Goal: Task Accomplishment & Management: Use online tool/utility

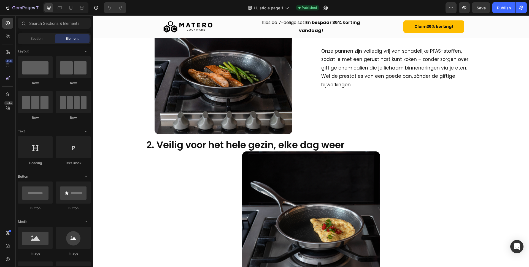
scroll to position [163, 0]
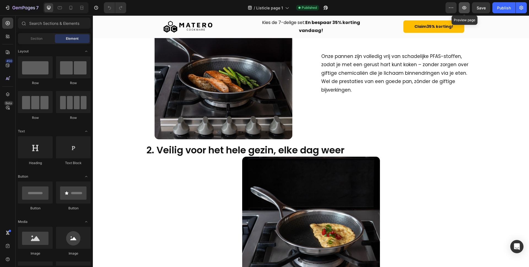
click at [464, 9] on icon "button" at bounding box center [465, 8] width 6 height 6
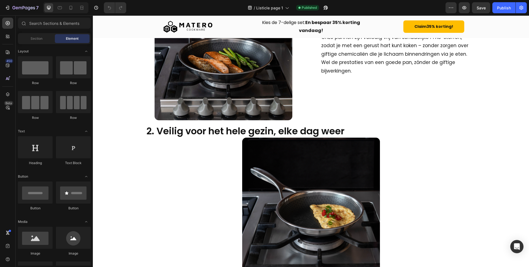
scroll to position [193, 0]
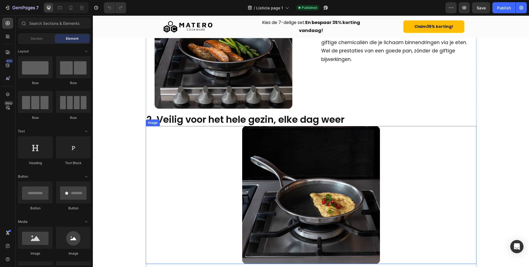
click at [351, 194] on img at bounding box center [311, 195] width 138 height 138
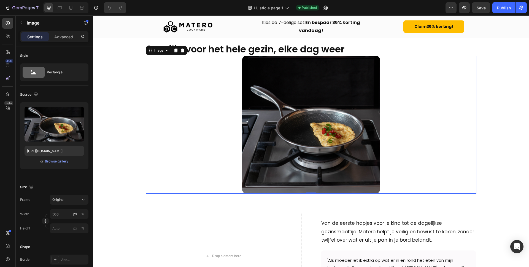
scroll to position [265, 0]
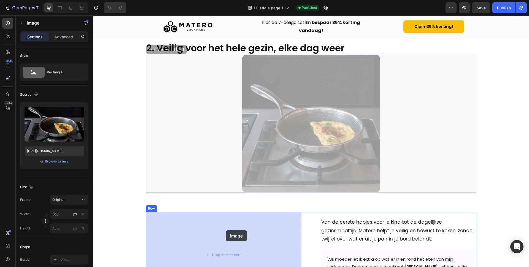
drag, startPoint x: 320, startPoint y: 115, endPoint x: 224, endPoint y: 232, distance: 151.6
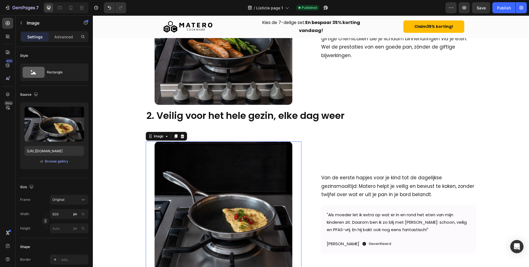
scroll to position [196, 0]
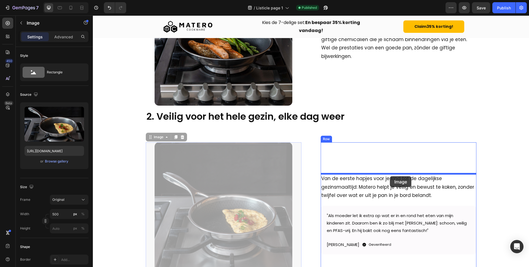
drag, startPoint x: 260, startPoint y: 170, endPoint x: 390, endPoint y: 176, distance: 130.0
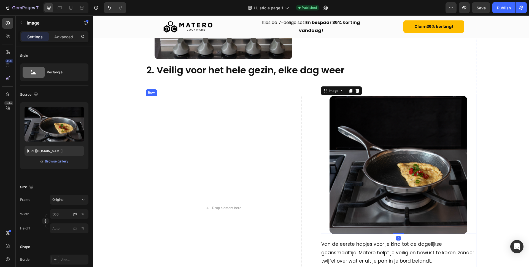
scroll to position [324, 0]
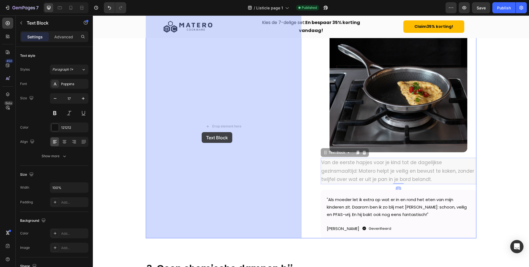
drag, startPoint x: 370, startPoint y: 180, endPoint x: 202, endPoint y: 131, distance: 175.1
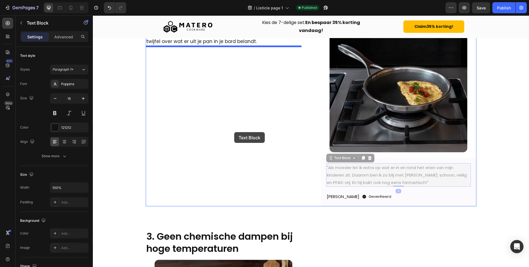
drag, startPoint x: 344, startPoint y: 167, endPoint x: 183, endPoint y: 94, distance: 176.9
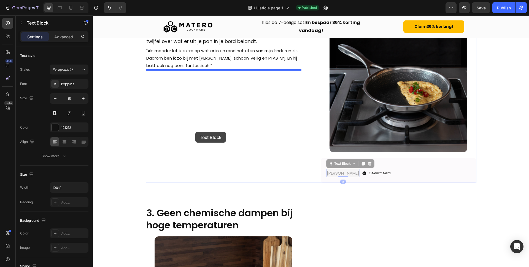
drag, startPoint x: 339, startPoint y: 169, endPoint x: 196, endPoint y: 131, distance: 147.4
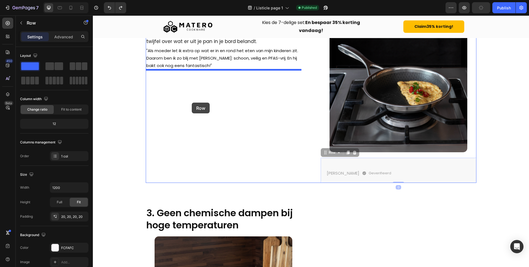
drag, startPoint x: 434, startPoint y: 164, endPoint x: 192, endPoint y: 98, distance: 250.8
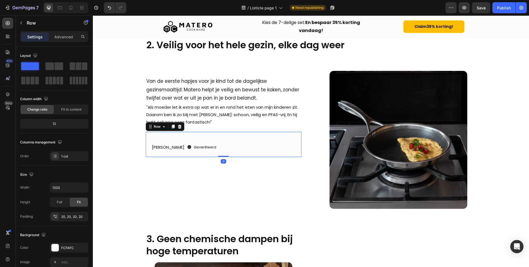
scroll to position [250, 0]
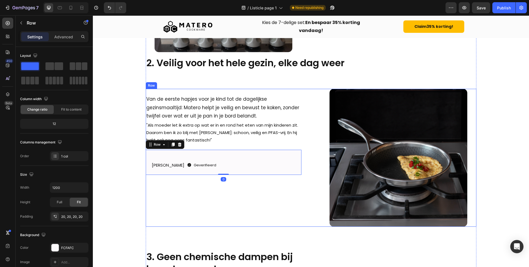
click at [169, 90] on div "Van de eerste hapjes voor je kind tot de dagelijkse gezinsmaaltijd: Matero help…" at bounding box center [224, 158] width 156 height 138
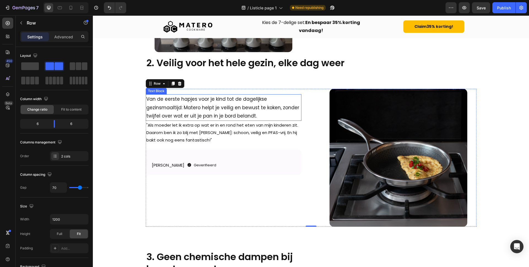
click at [181, 93] on div "Van de eerste hapjes voor je kind tot de dagelijkse gezinsmaaltijd: Matero help…" at bounding box center [224, 158] width 156 height 138
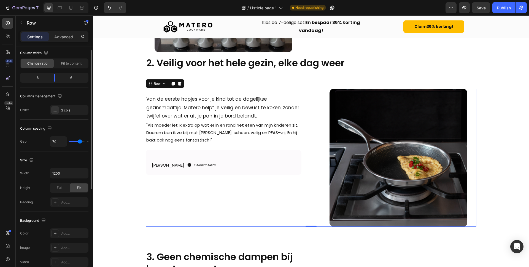
scroll to position [0, 0]
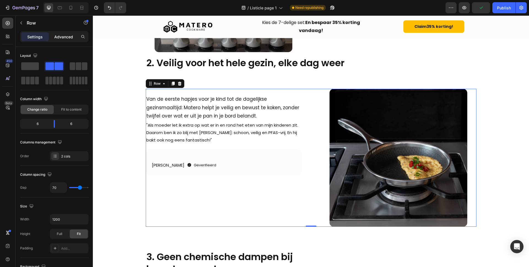
click at [57, 36] on p "Advanced" at bounding box center [63, 37] width 19 height 6
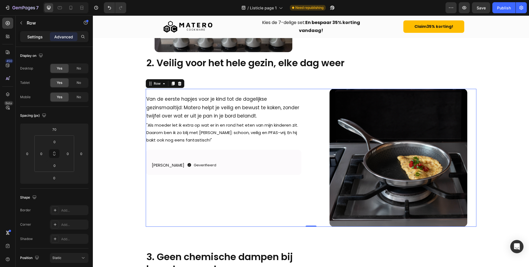
click at [40, 34] on p "Settings" at bounding box center [34, 37] width 15 height 6
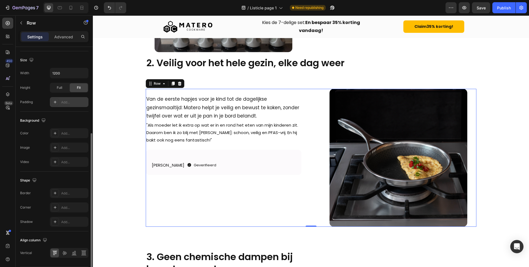
scroll to position [163, 0]
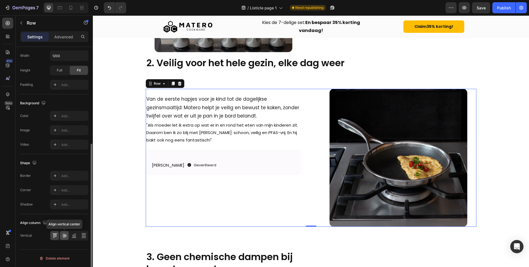
click at [62, 237] on icon at bounding box center [65, 236] width 6 height 6
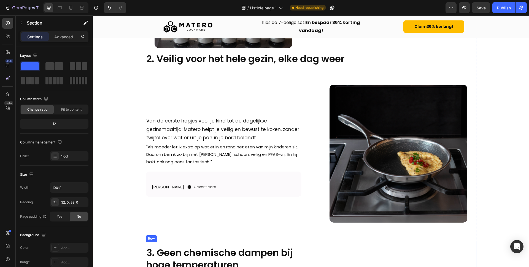
scroll to position [163, 0]
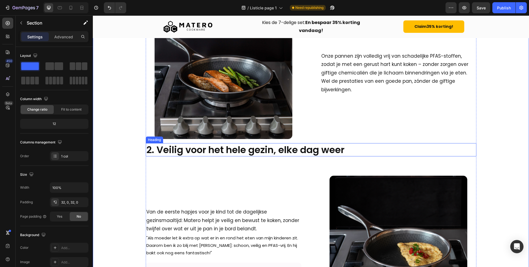
click at [234, 154] on h2 "2. Veilig voor het hele gezin, elke dag weer" at bounding box center [311, 149] width 331 height 13
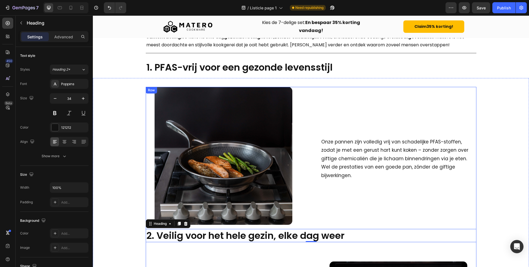
scroll to position [76, 0]
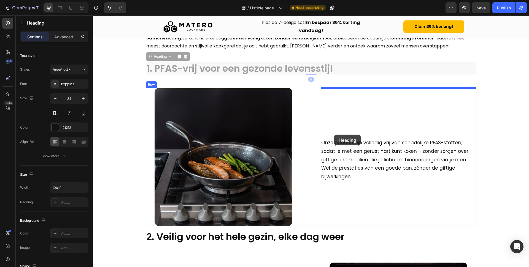
drag, startPoint x: 237, startPoint y: 68, endPoint x: 334, endPoint y: 134, distance: 117.2
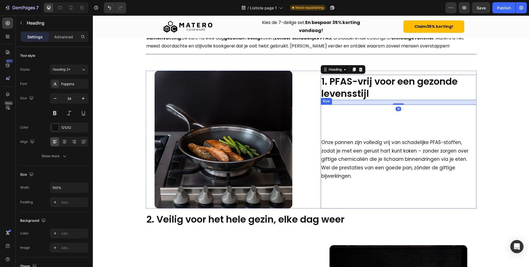
click at [351, 130] on div "Onze pannen zijn volledig vrij van schadelijke PFAS-stoffen, zodat je met een g…" at bounding box center [399, 156] width 156 height 104
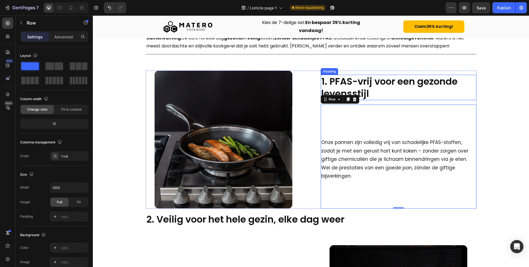
click at [372, 82] on h2 "1. PFAS-vrij voor een gezonde levensstijl" at bounding box center [399, 87] width 156 height 25
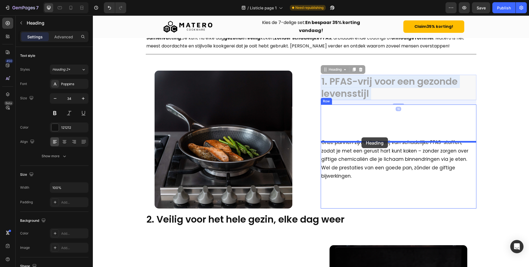
drag, startPoint x: 371, startPoint y: 82, endPoint x: 362, endPoint y: 137, distance: 55.4
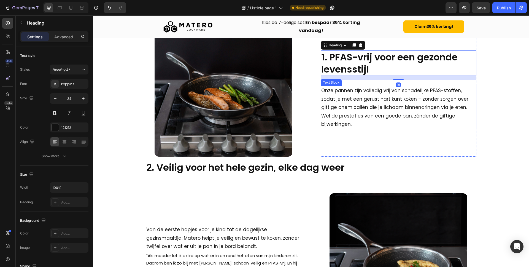
scroll to position [160, 0]
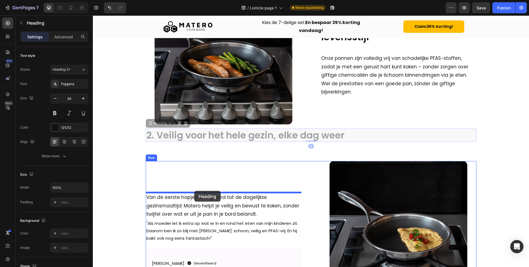
drag, startPoint x: 268, startPoint y: 134, endPoint x: 195, endPoint y: 190, distance: 92.6
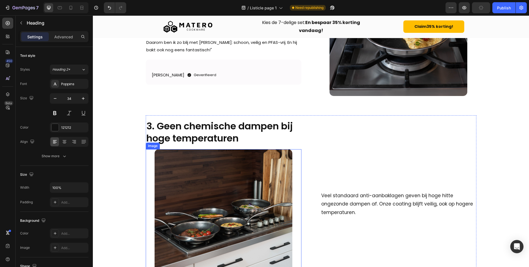
scroll to position [338, 0]
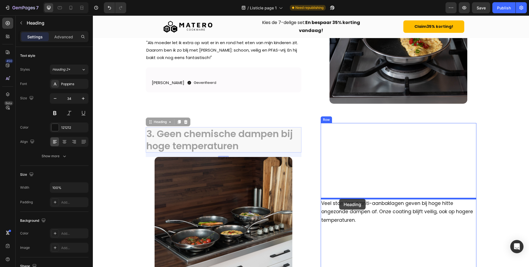
drag, startPoint x: 226, startPoint y: 139, endPoint x: 339, endPoint y: 198, distance: 127.9
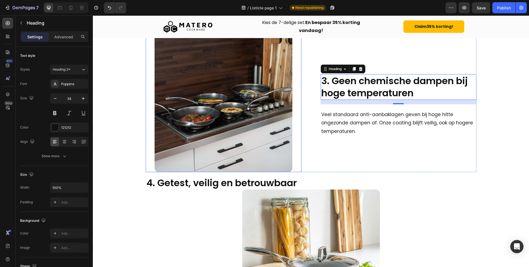
scroll to position [427, 0]
click at [358, 173] on div "Image 1. PFAS-vrij voor een gezonde levensstijl Heading Onze pannen zijn volled…" at bounding box center [311, 256] width 331 height 1073
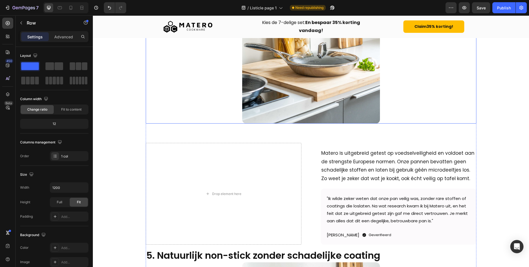
scroll to position [573, 0]
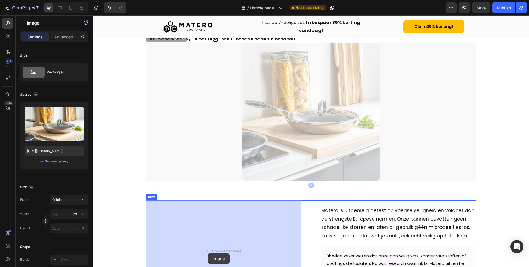
drag, startPoint x: 319, startPoint y: 131, endPoint x: 208, endPoint y: 252, distance: 164.1
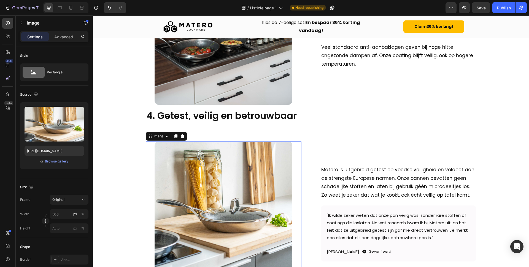
scroll to position [474, 0]
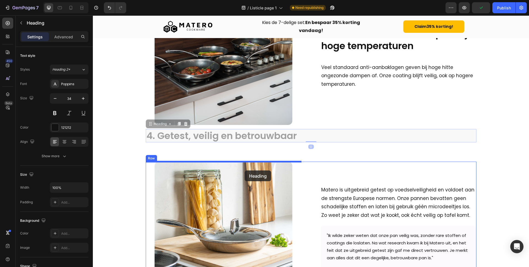
drag, startPoint x: 253, startPoint y: 135, endPoint x: 241, endPoint y: 167, distance: 34.4
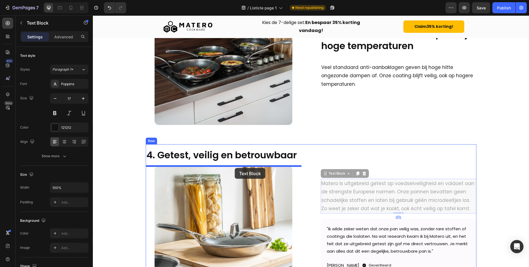
drag, startPoint x: 346, startPoint y: 190, endPoint x: 233, endPoint y: 165, distance: 116.2
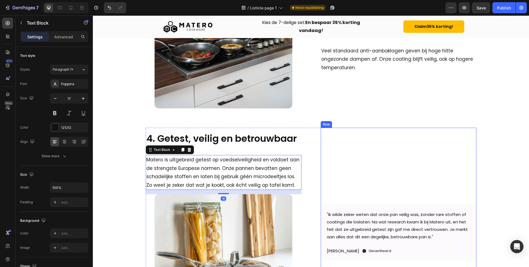
scroll to position [520, 0]
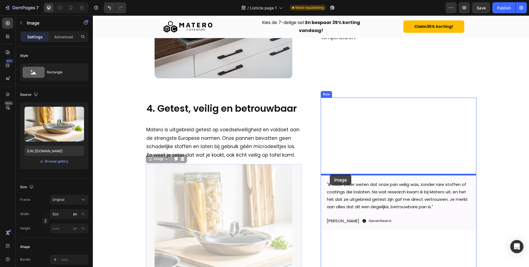
drag, startPoint x: 227, startPoint y: 203, endPoint x: 330, endPoint y: 174, distance: 106.7
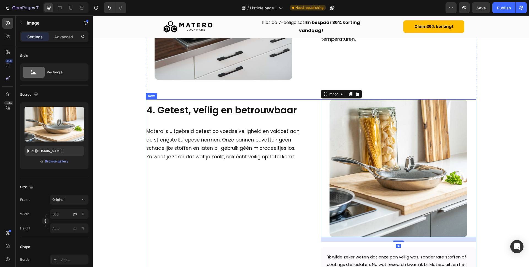
scroll to position [565, 0]
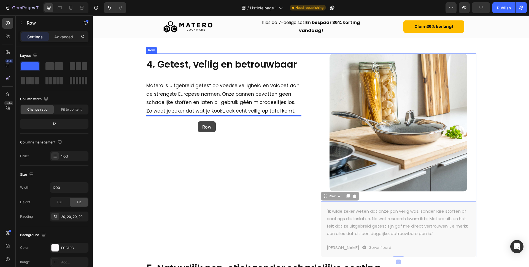
drag, startPoint x: 323, startPoint y: 209, endPoint x: 198, endPoint y: 121, distance: 153.3
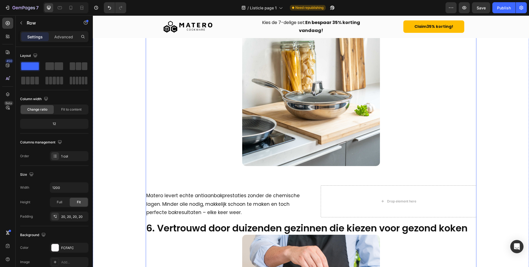
scroll to position [757, 0]
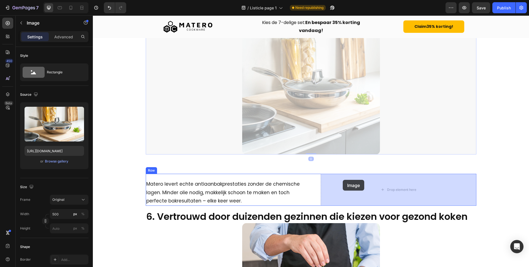
drag, startPoint x: 317, startPoint y: 105, endPoint x: 343, endPoint y: 180, distance: 79.3
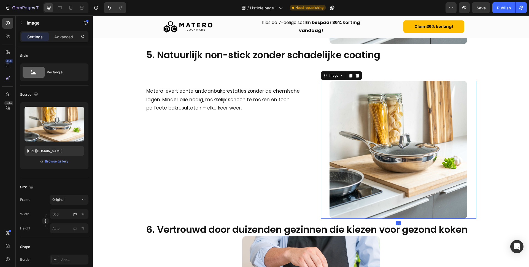
scroll to position [675, 0]
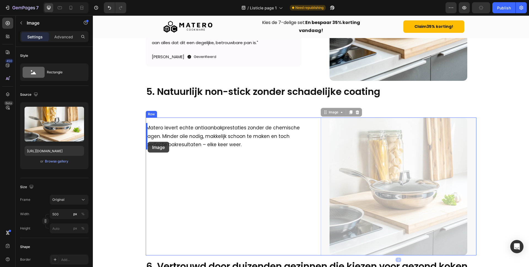
drag, startPoint x: 355, startPoint y: 138, endPoint x: 148, endPoint y: 142, distance: 207.6
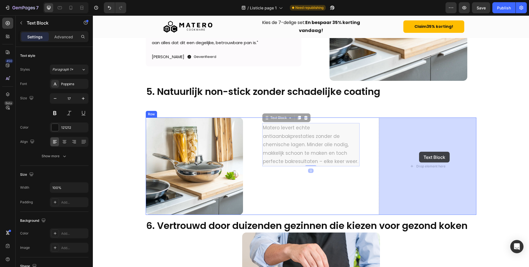
drag, startPoint x: 284, startPoint y: 146, endPoint x: 419, endPoint y: 152, distance: 135.5
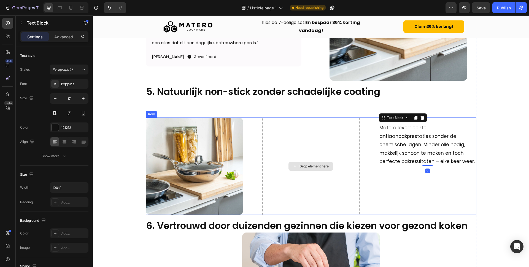
scroll to position [683, 0]
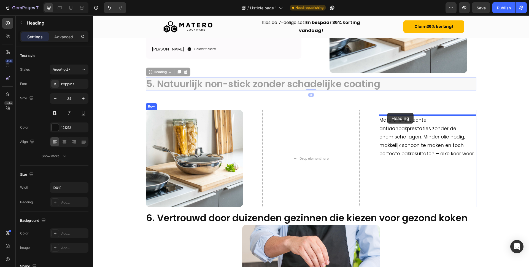
drag, startPoint x: 282, startPoint y: 83, endPoint x: 387, endPoint y: 113, distance: 109.4
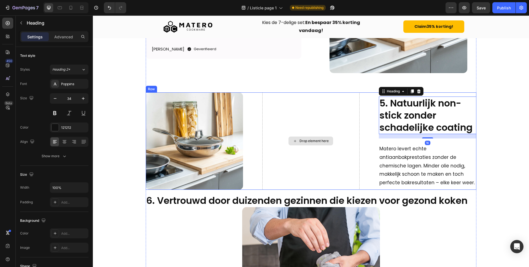
click at [309, 114] on div "Drop element here" at bounding box center [310, 140] width 97 height 97
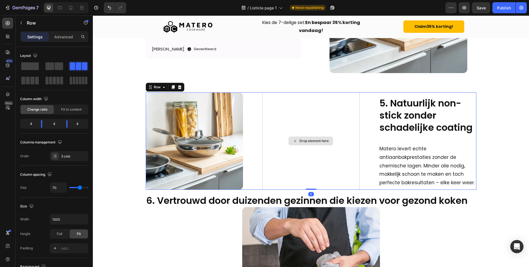
click at [291, 120] on div "Drop element here" at bounding box center [310, 140] width 97 height 97
click at [53, 68] on span at bounding box center [49, 66] width 9 height 8
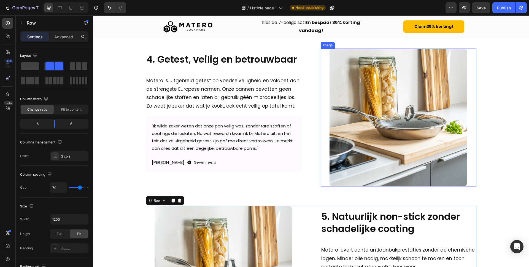
scroll to position [691, 0]
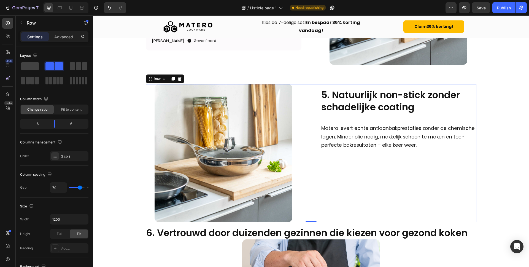
click at [311, 118] on div "Image 5. Natuurlijk non-stick zonder schadelijke coating Heading Matero levert …" at bounding box center [311, 153] width 331 height 138
click at [319, 106] on div "Image 5. Natuurlijk non-stick zonder schadelijke coating Heading Matero levert …" at bounding box center [311, 153] width 331 height 138
click at [353, 169] on div "5. Natuurlijk non-stick zonder schadelijke coating Heading Matero levert echte …" at bounding box center [399, 153] width 156 height 138
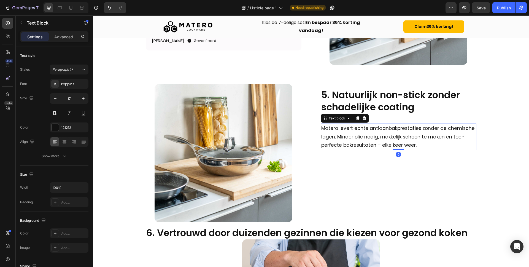
click at [353, 136] on p "Matero levert echte antiaanbakprestaties zonder de chemische lagen. Minder olie…" at bounding box center [398, 136] width 155 height 25
click at [333, 97] on h2 "5. Natuurlijk non-stick zonder schadelijke coating" at bounding box center [399, 100] width 156 height 25
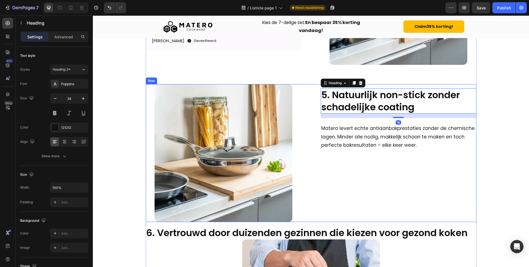
click at [315, 85] on div "Image 5. Natuurlijk non-stick zonder schadelijke coating Heading 16 Matero leve…" at bounding box center [311, 153] width 331 height 138
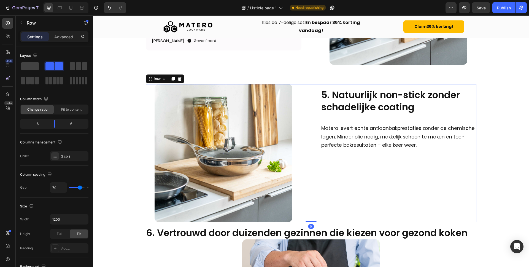
click at [306, 111] on div "Image 5. Natuurlijk non-stick zonder schadelijke coating Heading Matero levert …" at bounding box center [311, 153] width 331 height 138
click at [336, 116] on div "5. Natuurlijk non-stick zonder schadelijke coating Heading Matero levert echte …" at bounding box center [399, 153] width 156 height 138
click at [336, 99] on h2 "5. Natuurlijk non-stick zonder schadelijke coating" at bounding box center [399, 100] width 156 height 25
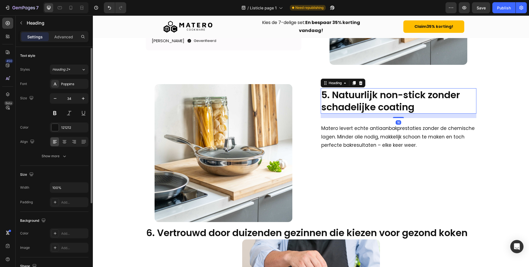
scroll to position [122, 0]
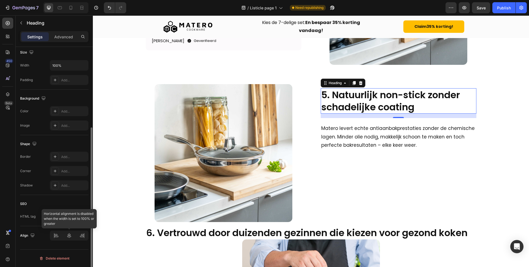
click at [72, 237] on div at bounding box center [69, 235] width 39 height 10
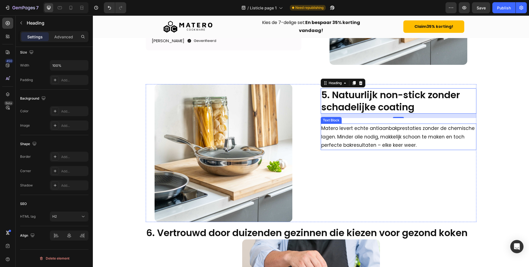
click at [333, 140] on p "Matero levert echte antiaanbakprestaties zonder de chemische lagen. Minder olie…" at bounding box center [398, 136] width 155 height 25
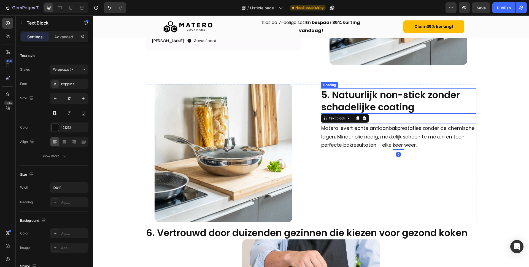
click at [337, 97] on h2 "5. Natuurlijk non-stick zonder schadelijke coating" at bounding box center [399, 100] width 156 height 25
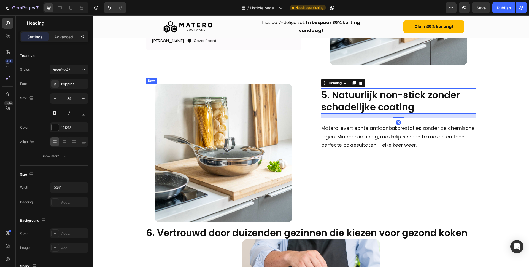
click at [334, 122] on div "5. Natuurlijk non-stick zonder schadelijke coating Heading 16 Matero levert ech…" at bounding box center [399, 153] width 156 height 138
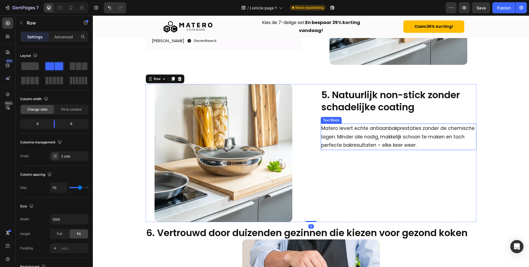
click at [334, 135] on p "Matero levert echte antiaanbakprestaties zonder de chemische lagen. Minder olie…" at bounding box center [398, 136] width 155 height 25
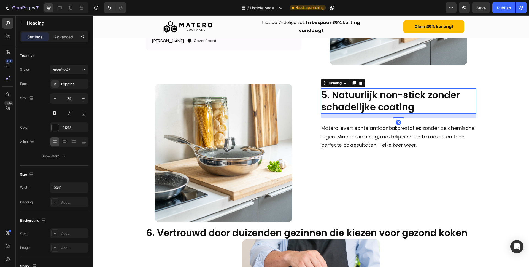
click at [335, 105] on h2 "5. Natuurlijk non-stick zonder schadelijke coating" at bounding box center [399, 100] width 156 height 25
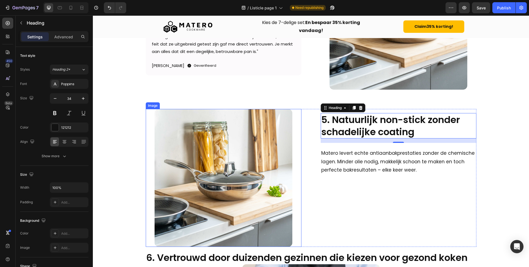
scroll to position [676, 0]
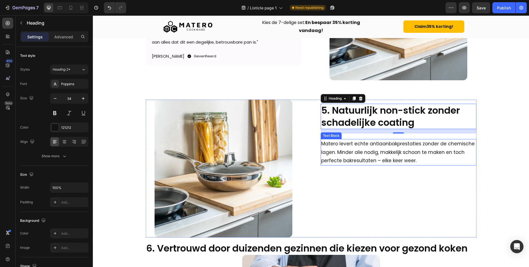
click at [343, 147] on p "Matero levert echte antiaanbakprestaties zonder de chemische lagen. Minder olie…" at bounding box center [398, 151] width 155 height 25
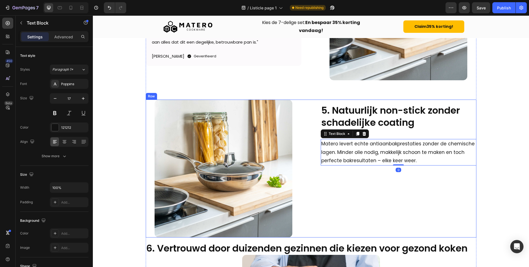
click at [310, 104] on div "Image 5. Natuurlijk non-stick zonder schadelijke coating Heading Matero levert …" at bounding box center [311, 169] width 331 height 138
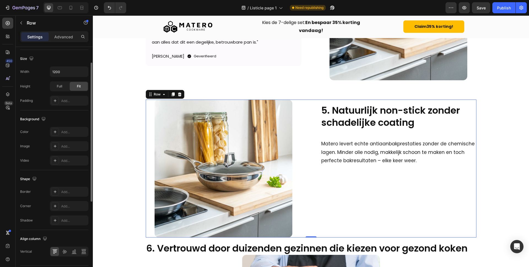
scroll to position [163, 0]
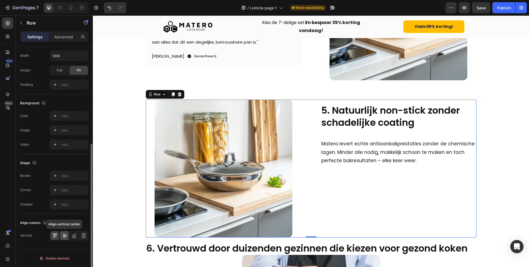
click at [66, 235] on icon at bounding box center [65, 236] width 6 height 6
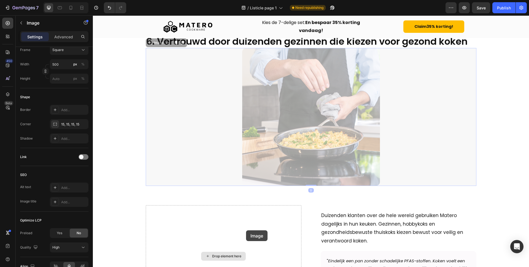
scroll to position [0, 0]
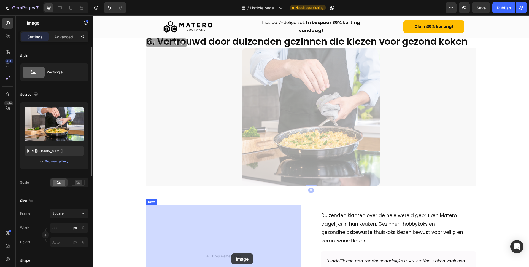
drag, startPoint x: 318, startPoint y: 120, endPoint x: 232, endPoint y: 253, distance: 159.4
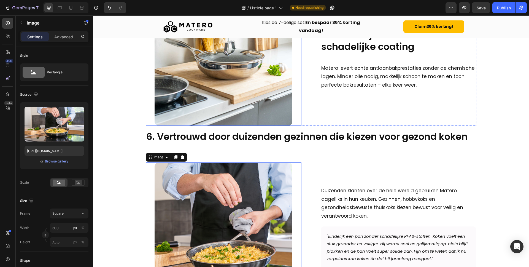
scroll to position [810, 0]
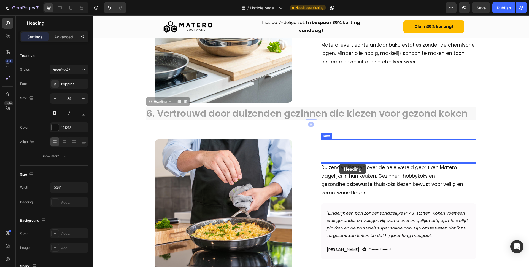
drag, startPoint x: 286, startPoint y: 115, endPoint x: 340, endPoint y: 163, distance: 72.2
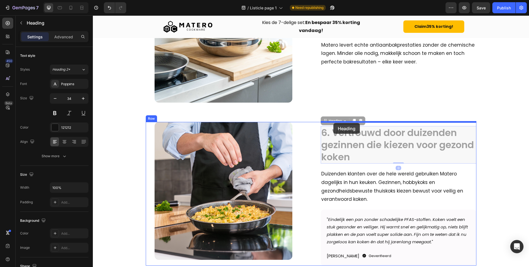
drag, startPoint x: 330, startPoint y: 120, endPoint x: 334, endPoint y: 123, distance: 4.4
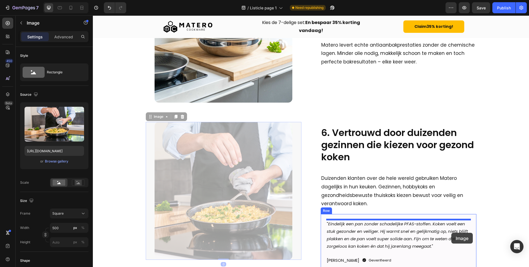
drag, startPoint x: 193, startPoint y: 142, endPoint x: 451, endPoint y: 233, distance: 274.1
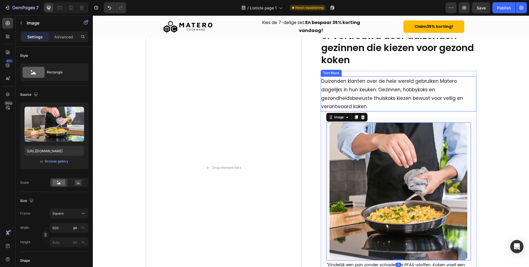
scroll to position [866, 0]
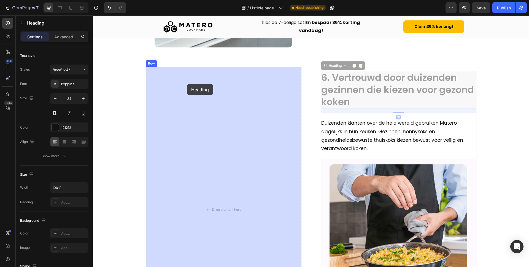
drag, startPoint x: 359, startPoint y: 84, endPoint x: 185, endPoint y: 84, distance: 173.7
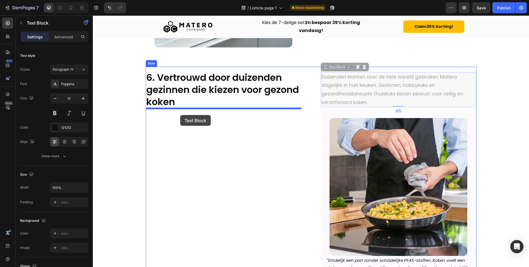
drag, startPoint x: 349, startPoint y: 85, endPoint x: 181, endPoint y: 115, distance: 171.0
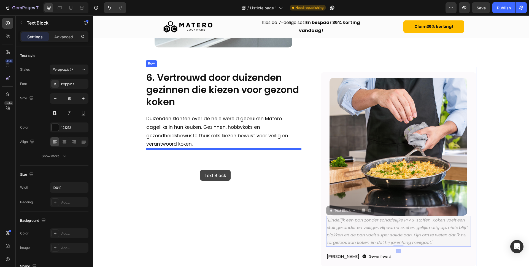
drag, startPoint x: 365, startPoint y: 225, endPoint x: 200, endPoint y: 169, distance: 174.0
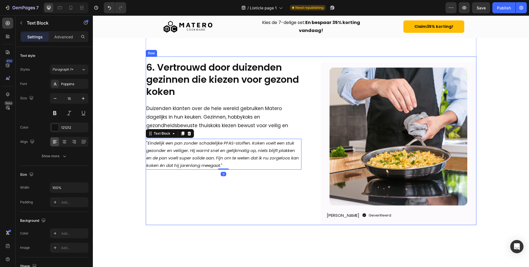
scroll to position [882, 0]
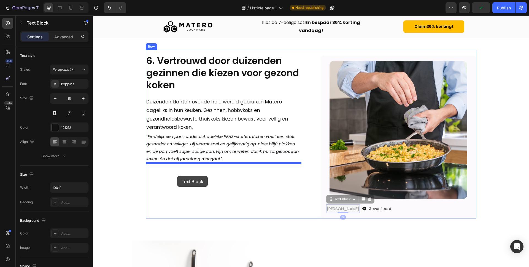
drag, startPoint x: 338, startPoint y: 208, endPoint x: 176, endPoint y: 174, distance: 165.7
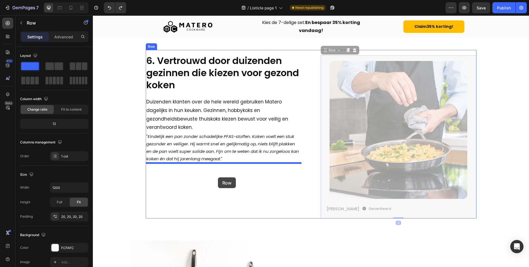
drag, startPoint x: 326, startPoint y: 202, endPoint x: 218, endPoint y: 177, distance: 110.8
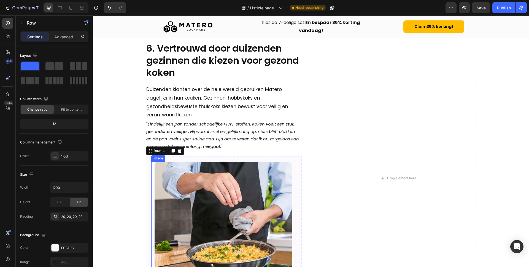
scroll to position [906, 0]
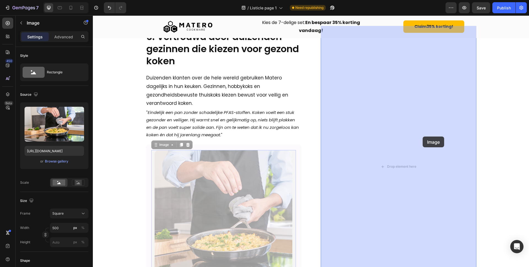
drag, startPoint x: 234, startPoint y: 182, endPoint x: 424, endPoint y: 133, distance: 196.4
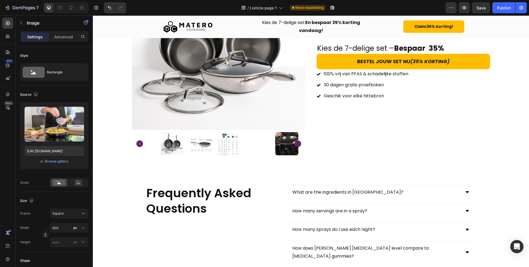
scroll to position [1051, 0]
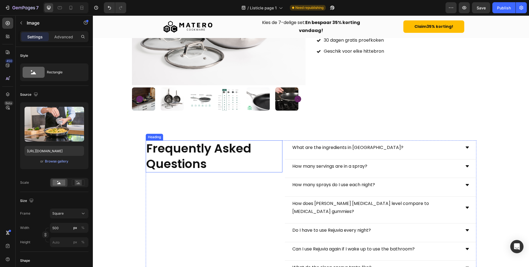
click at [205, 158] on h2 "Frequently Asked Questions" at bounding box center [214, 156] width 137 height 32
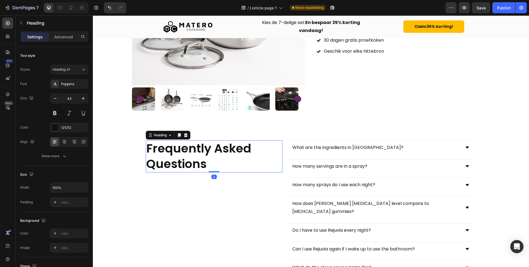
click at [205, 158] on h2 "Frequently Asked Questions" at bounding box center [214, 156] width 137 height 32
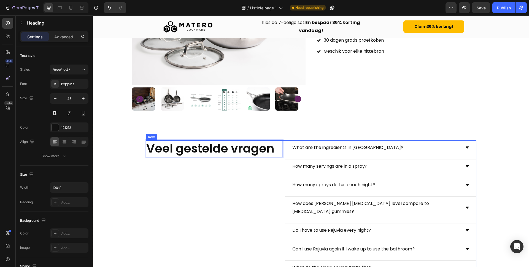
click at [190, 217] on div "Veel gestelde vragen Heading 0" at bounding box center [214, 217] width 137 height 155
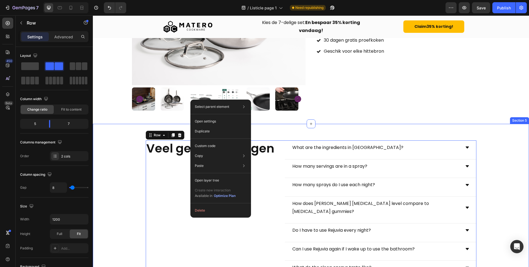
click at [137, 205] on div "Veel gestelde vragen Heading What are the ingredients in [GEOGRAPHIC_DATA]? How…" at bounding box center [311, 220] width 436 height 160
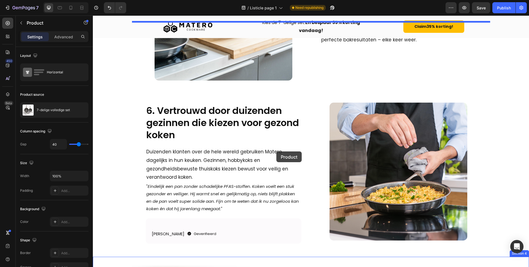
scroll to position [873, 0]
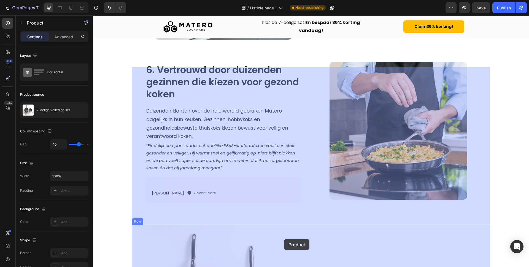
drag, startPoint x: 346, startPoint y: 124, endPoint x: 284, endPoint y: 239, distance: 131.0
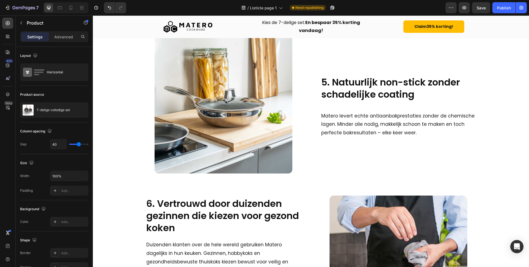
scroll to position [734, 0]
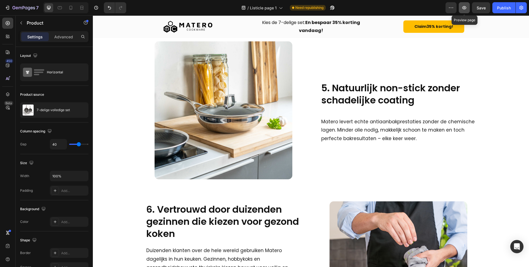
click at [463, 6] on icon "button" at bounding box center [465, 8] width 6 height 6
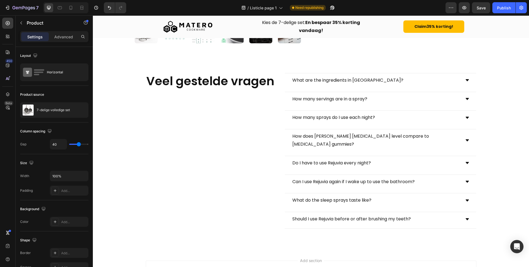
scroll to position [1199, 0]
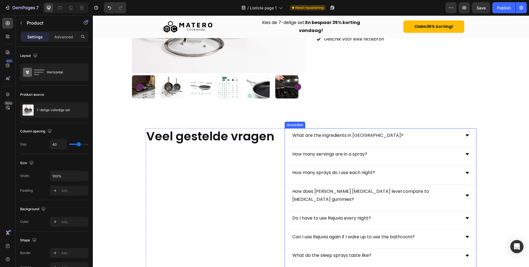
click at [327, 136] on p "What are the ingredients in [GEOGRAPHIC_DATA]?" at bounding box center [347, 135] width 111 height 8
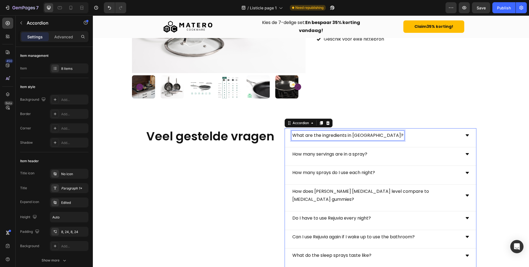
click at [327, 136] on p "What are the ingredients in [GEOGRAPHIC_DATA]?" at bounding box center [347, 135] width 111 height 8
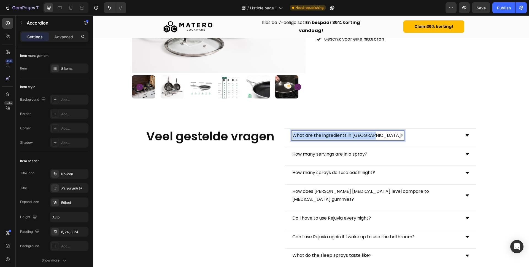
click at [327, 136] on p "What are the ingredients in [GEOGRAPHIC_DATA]?" at bounding box center [347, 135] width 111 height 8
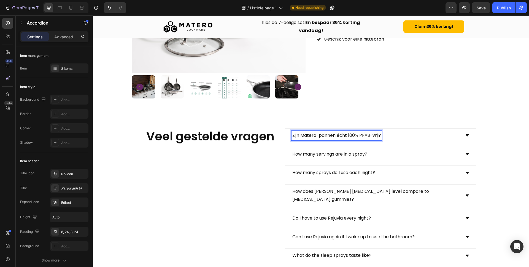
click at [453, 133] on div "Zijn Matero-pannen écht 100% PFAS-vrij?" at bounding box center [376, 136] width 169 height 10
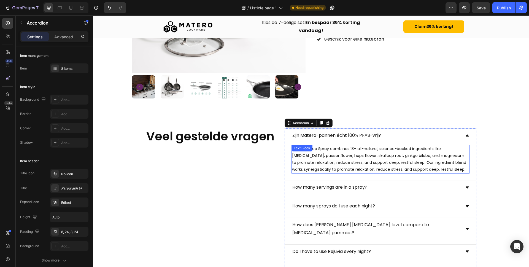
click at [346, 147] on p "Rejuvia Sleep Spray combines 13+ all-natural, science-backed ingredients like […" at bounding box center [380, 159] width 177 height 28
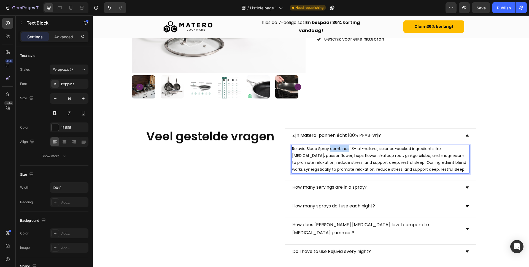
click at [346, 147] on p "Rejuvia Sleep Spray combines 13+ all-natural, science-backed ingredients like […" at bounding box center [380, 159] width 177 height 28
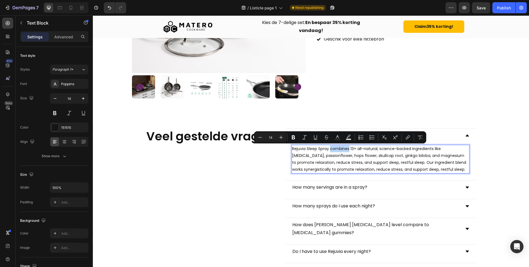
click at [346, 147] on p "Rejuvia Sleep Spray combines 13+ all-natural, science-backed ingredients like […" at bounding box center [380, 159] width 177 height 28
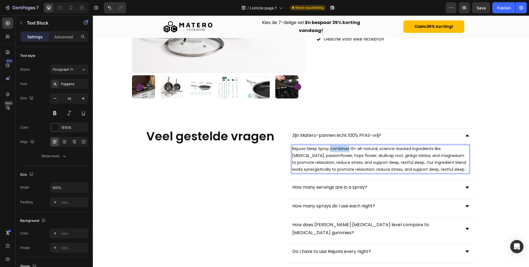
click at [346, 147] on p "Rejuvia Sleep Spray combines 13+ all-natural, science-backed ingredients like […" at bounding box center [380, 159] width 177 height 28
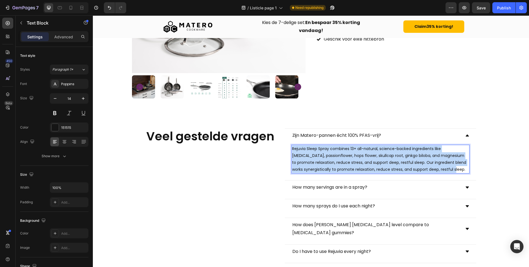
click at [346, 147] on p "Rejuvia Sleep Spray combines 13+ all-natural, science-backed ingredients like […" at bounding box center [380, 159] width 177 height 28
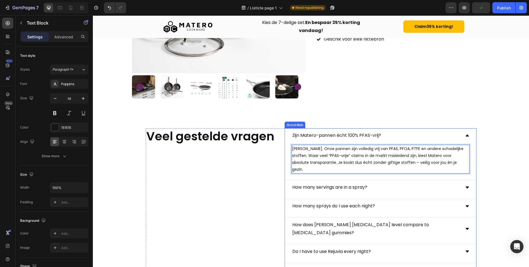
click at [292, 134] on div "Zijn Matero-pannen écht 100% PFAS-vrij?" at bounding box center [337, 136] width 90 height 10
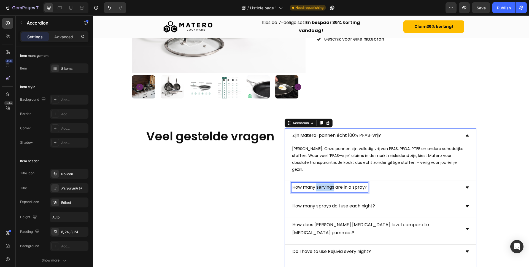
click at [318, 183] on p "How many servings are in a spray?" at bounding box center [329, 187] width 75 height 8
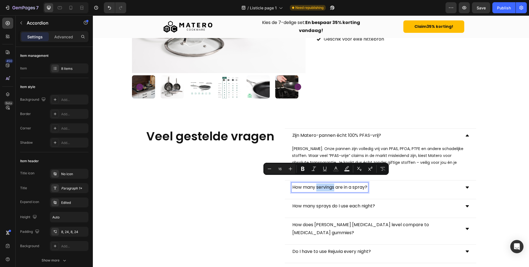
click at [325, 186] on div "How many servings are in a spray?" at bounding box center [380, 187] width 191 height 14
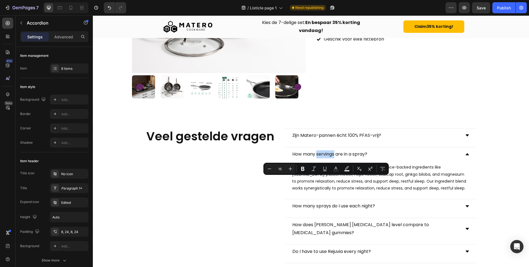
click at [325, 184] on p "Rejuvia Sleep Spray combines 13+ all-natural, science-backed ingredients like […" at bounding box center [380, 178] width 177 height 28
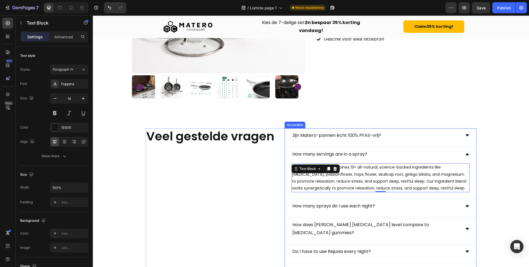
click at [336, 150] on p "How many servings are in a spray?" at bounding box center [329, 154] width 75 height 8
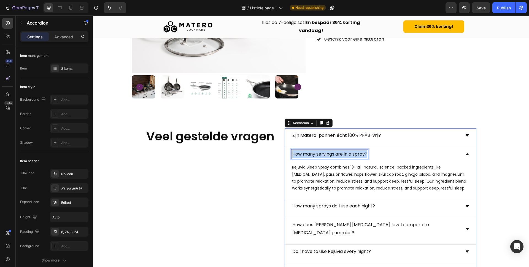
click at [336, 150] on p "How many servings are in a spray?" at bounding box center [329, 154] width 75 height 8
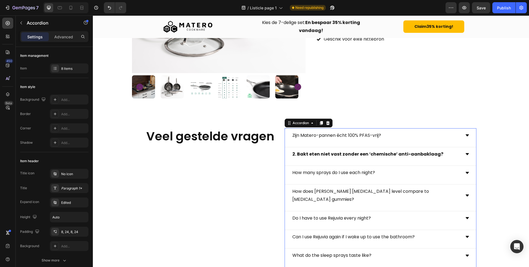
click at [329, 133] on p "Zijn Matero-pannen écht 100% PFAS-vrij?" at bounding box center [336, 135] width 89 height 8
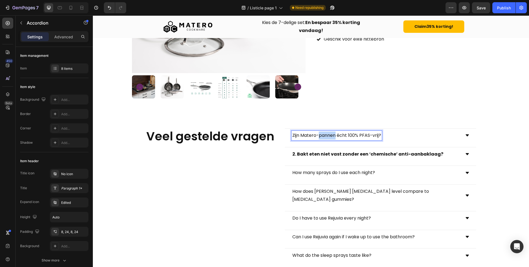
click at [329, 133] on p "Zijn Matero-pannen écht 100% PFAS-vrij?" at bounding box center [336, 135] width 89 height 8
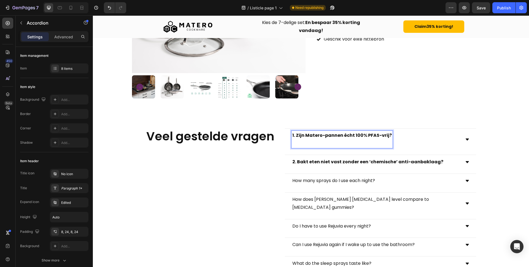
click at [295, 138] on strong "1. Zijn Matero-pannen écht 100% PFAS-vrij?" at bounding box center [342, 135] width 100 height 6
click at [295, 134] on strong "1. Zijn Matero-pannen écht 100% PFAS-vrij?" at bounding box center [342, 135] width 100 height 6
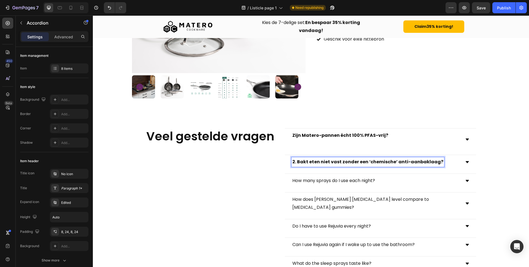
click at [300, 159] on strong "2. Bakt eten niet vast zonder een ‘chemische’ anti-aanbaklaag?" at bounding box center [367, 161] width 151 height 6
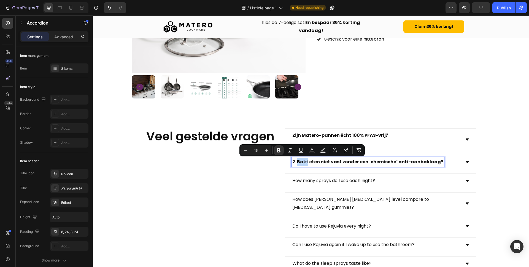
click at [297, 160] on strong "2. Bakt eten niet vast zonder een ‘chemische’ anti-aanbaklaag?" at bounding box center [367, 161] width 151 height 6
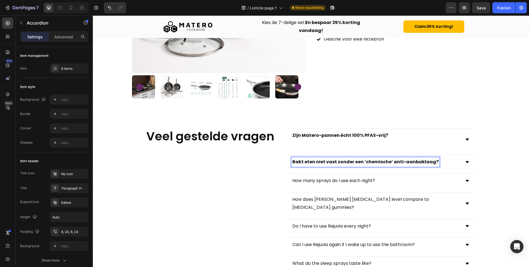
click at [467, 163] on icon at bounding box center [467, 162] width 4 height 4
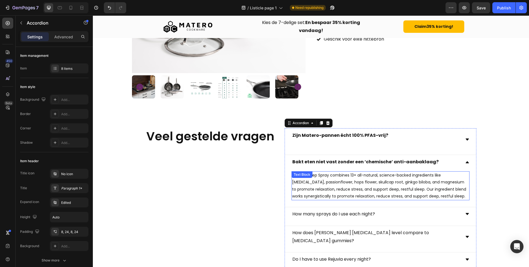
click at [352, 183] on p "Rejuvia Sleep Spray combines 13+ all-natural, science-backed ingredients like […" at bounding box center [380, 186] width 177 height 28
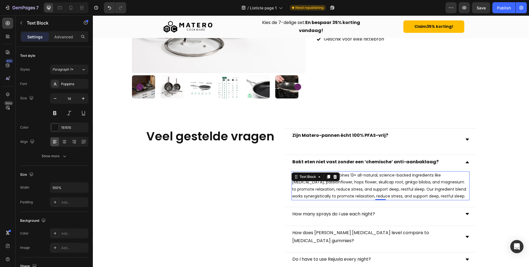
click at [352, 183] on p "Rejuvia Sleep Spray combines 13+ all-natural, science-backed ingredients like […" at bounding box center [380, 186] width 177 height 28
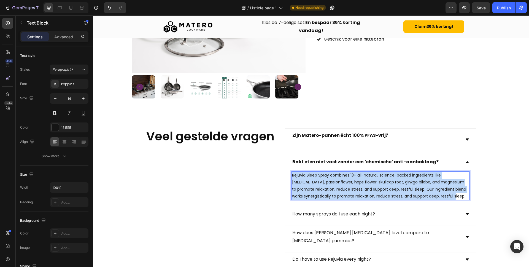
click at [352, 183] on p "Rejuvia Sleep Spray combines 13+ all-natural, science-backed ingredients like […" at bounding box center [380, 186] width 177 height 28
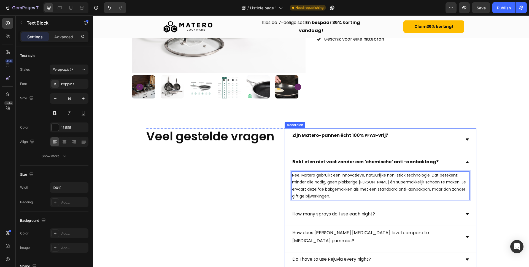
click at [343, 211] on p "How many sprays do I use each night?" at bounding box center [333, 214] width 83 height 8
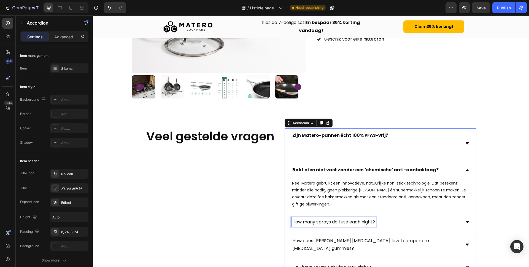
click at [345, 217] on div "How many sprays do I use each night?" at bounding box center [380, 222] width 191 height 14
click at [345, 217] on div "How many sprays do I use each night?" at bounding box center [334, 222] width 84 height 10
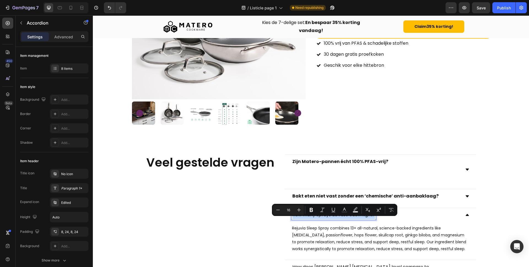
scroll to position [1166, 0]
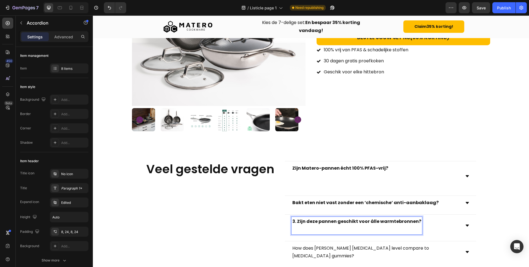
click at [297, 221] on strong "3. Zijn deze pannen geschikt voor álle warmtebronnen?" at bounding box center [356, 221] width 129 height 6
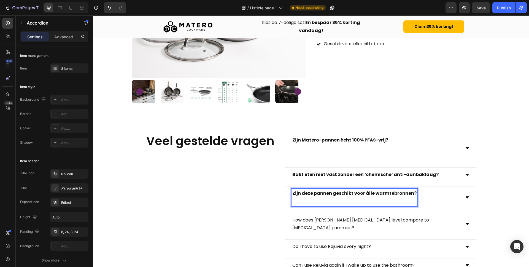
scroll to position [1203, 0]
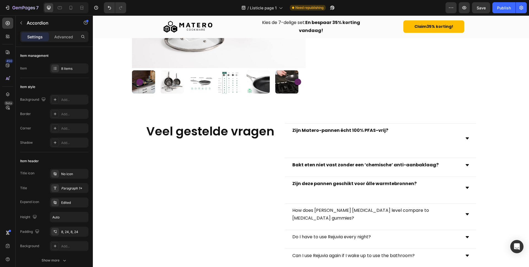
click at [448, 190] on div "Zijn deze pannen geschikt voor álle warmtebronnen?" at bounding box center [376, 188] width 169 height 18
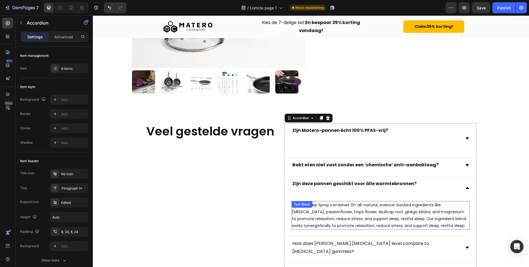
click at [360, 214] on p "Rejuvia Sleep Spray combines 13+ all-natural, science-backed ingredients like […" at bounding box center [380, 215] width 177 height 28
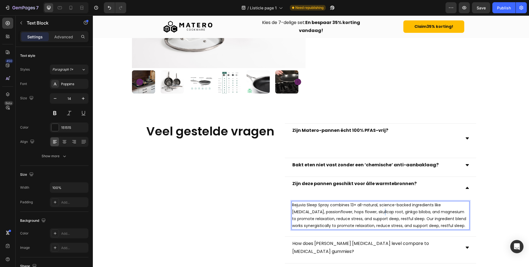
click at [360, 214] on p "Rejuvia Sleep Spray combines 13+ all-natural, science-backed ingredients like […" at bounding box center [380, 215] width 177 height 28
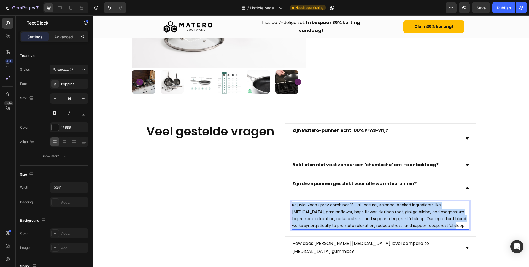
click at [360, 214] on p "Rejuvia Sleep Spray combines 13+ all-natural, science-backed ingredients like […" at bounding box center [380, 215] width 177 height 28
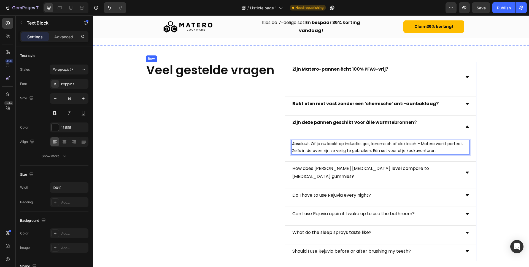
scroll to position [1265, 0]
click at [310, 169] on p "How does [PERSON_NAME] [MEDICAL_DATA] level compare to [MEDICAL_DATA] gummies?" at bounding box center [375, 172] width 167 height 16
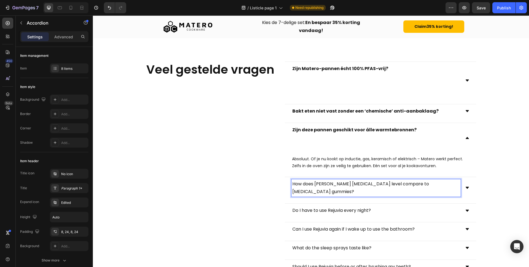
click at [303, 182] on p "How does [PERSON_NAME] [MEDICAL_DATA] level compare to [MEDICAL_DATA] gummies?" at bounding box center [375, 188] width 167 height 16
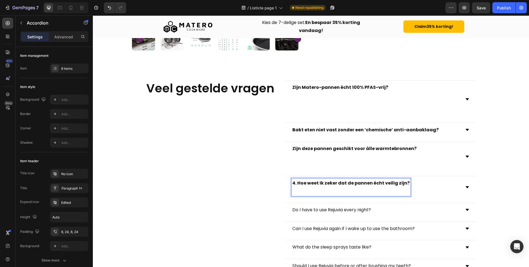
scroll to position [1246, 0]
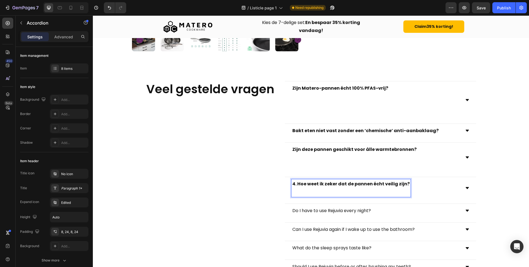
click at [297, 182] on strong "4. Hoe weet ik zeker dat de pannen écht veilig zijn?" at bounding box center [350, 184] width 117 height 6
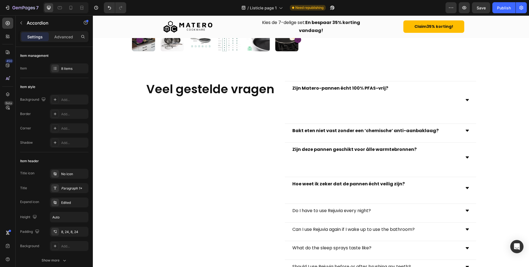
click at [472, 191] on div "Hoe weet ik zeker dat de pannen écht veilig zijn?" at bounding box center [380, 188] width 191 height 22
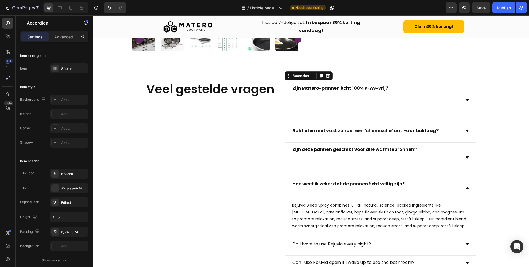
click at [333, 216] on p "Rejuvia Sleep Spray combines 13+ all-natural, science-backed ingredients like […" at bounding box center [380, 216] width 177 height 28
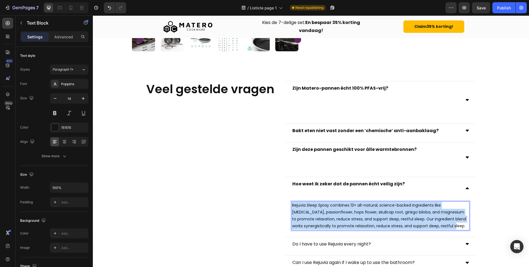
click at [333, 216] on p "Rejuvia Sleep Spray combines 13+ all-natural, science-backed ingredients like […" at bounding box center [380, 216] width 177 height 28
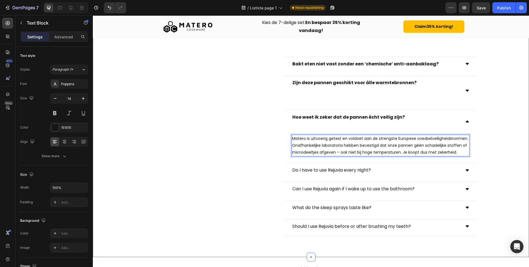
scroll to position [1341, 0]
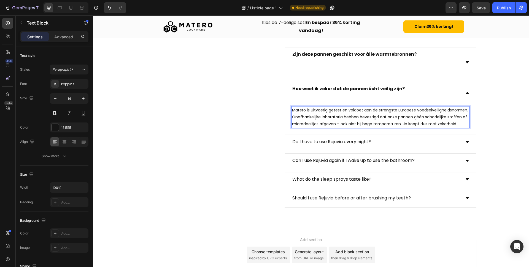
click at [331, 141] on p "Do I have to use Rejuvia every night?" at bounding box center [331, 142] width 79 height 8
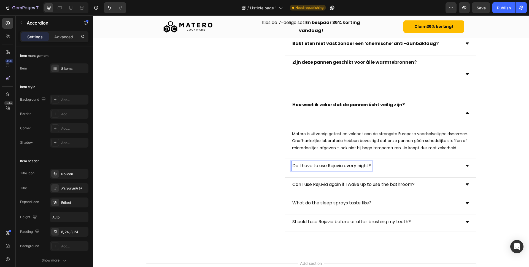
click at [314, 169] on p "Do I have to use Rejuvia every night?" at bounding box center [331, 166] width 79 height 8
click at [315, 166] on p "Do I have to use Rejuvia every night?" at bounding box center [331, 166] width 79 height 8
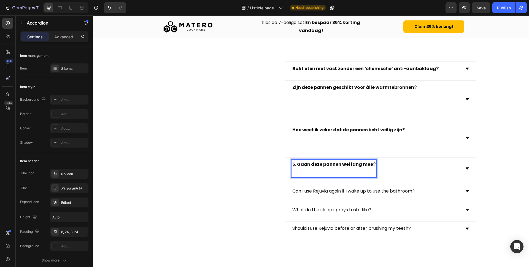
scroll to position [1314, 0]
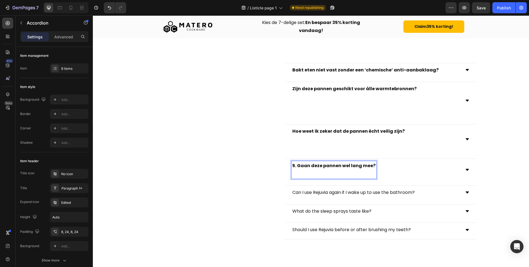
click at [296, 166] on strong "5. Gaan deze pannen wel lang mee?" at bounding box center [333, 165] width 83 height 6
click at [297, 166] on strong "5. Gaan deze pannen wel lang mee?" at bounding box center [333, 165] width 83 height 6
click at [468, 170] on icon at bounding box center [467, 170] width 3 height 2
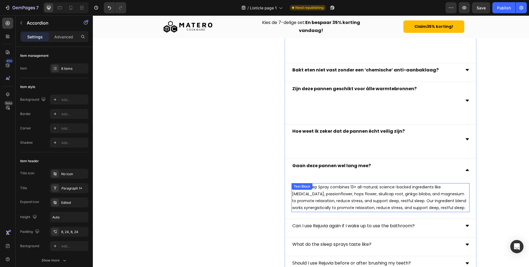
click at [321, 201] on p "Rejuvia Sleep Spray combines 13+ all-natural, science-backed ingredients like […" at bounding box center [380, 198] width 177 height 28
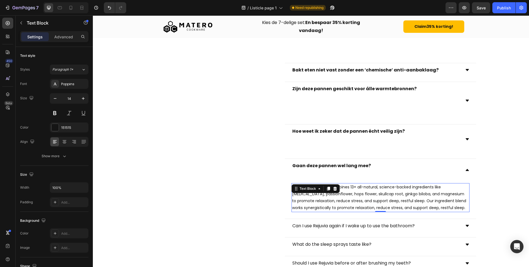
click at [321, 201] on p "Rejuvia Sleep Spray combines 13+ all-natural, science-backed ingredients like […" at bounding box center [380, 198] width 177 height 28
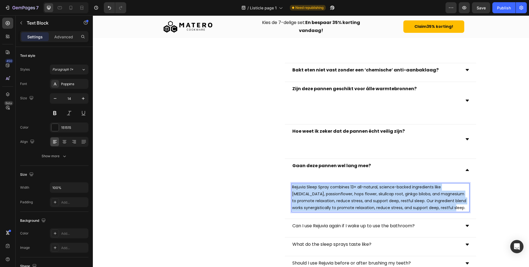
click at [321, 201] on p "Rejuvia Sleep Spray combines 13+ all-natural, science-backed ingredients like […" at bounding box center [380, 198] width 177 height 28
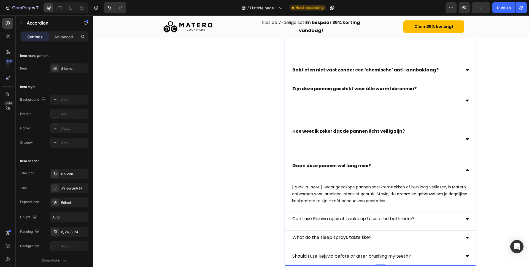
click at [388, 219] on p "Can I use Rejuvia again if I wake up to use the bathroom?" at bounding box center [353, 219] width 122 height 8
click at [466, 219] on icon at bounding box center [467, 219] width 4 height 4
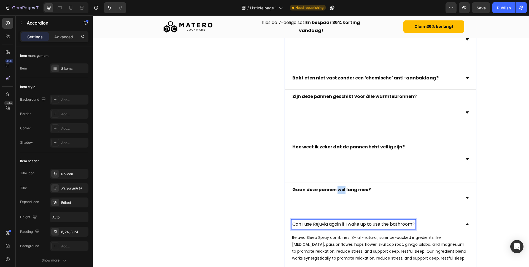
click at [342, 190] on strong "Gaan deze pannen wel lang mee?" at bounding box center [331, 189] width 79 height 6
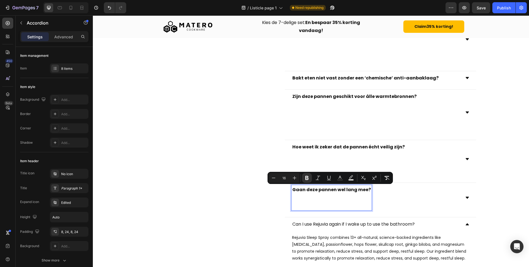
click at [328, 224] on p "Can I use Rejuvia again if I wake up to use the bathroom?" at bounding box center [353, 224] width 122 height 8
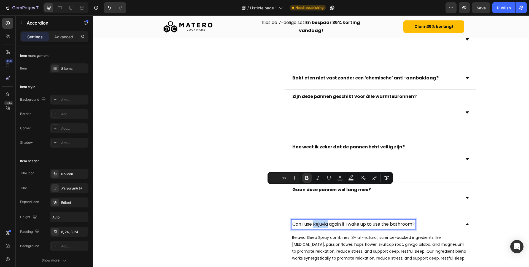
click at [328, 224] on p "Can I use Rejuvia again if I wake up to use the bathroom?" at bounding box center [353, 224] width 122 height 8
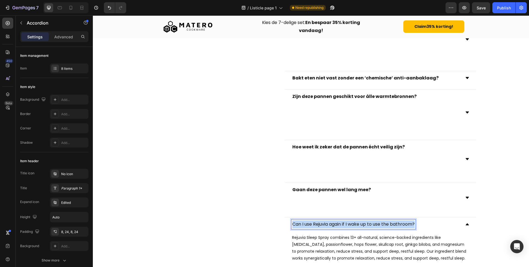
click at [328, 224] on p "Can I use Rejuvia again if I wake up to use the bathroom?" at bounding box center [353, 224] width 122 height 8
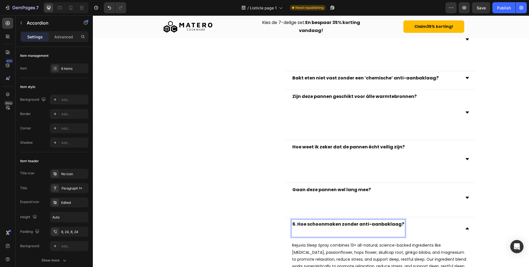
click at [296, 224] on strong "6. Hoe schoonmaken zonder anti-aanbaklaag?" at bounding box center [348, 224] width 112 height 6
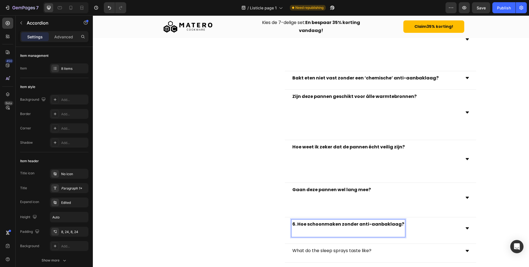
click at [297, 224] on strong "6. Hoe schoonmaken zonder anti-aanbaklaag?" at bounding box center [348, 224] width 112 height 6
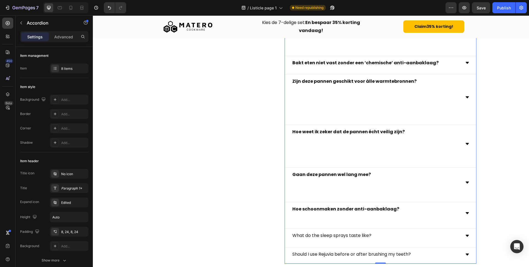
scroll to position [1365, 0]
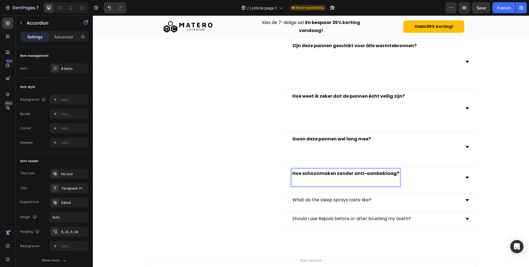
click at [468, 178] on icon at bounding box center [467, 177] width 4 height 4
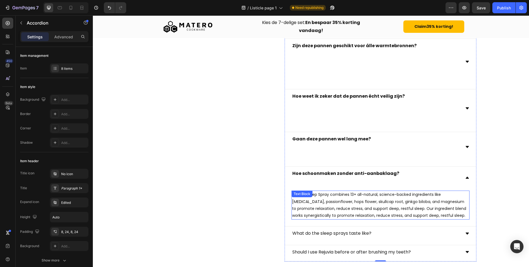
click at [313, 201] on p "Rejuvia Sleep Spray combines 13+ all-natural, science-backed ingredients like […" at bounding box center [380, 205] width 177 height 28
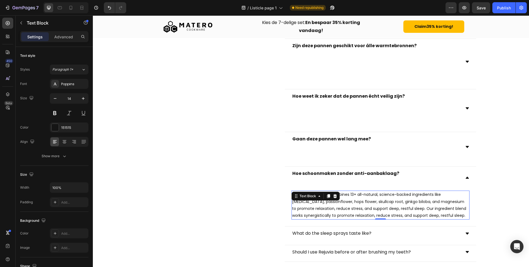
click at [313, 201] on p "Rejuvia Sleep Spray combines 13+ all-natural, science-backed ingredients like […" at bounding box center [380, 205] width 177 height 28
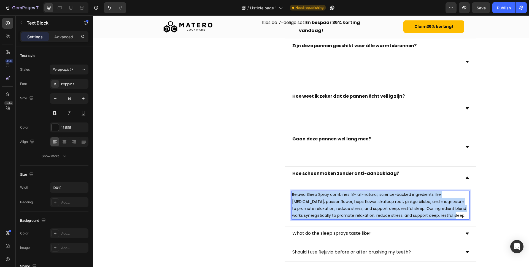
click at [313, 201] on p "Rejuvia Sleep Spray combines 13+ all-natural, science-backed ingredients like […" at bounding box center [380, 205] width 177 height 28
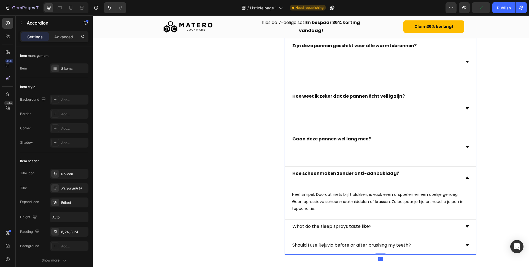
click at [335, 226] on p "What do the sleep sprays taste like?" at bounding box center [331, 226] width 79 height 8
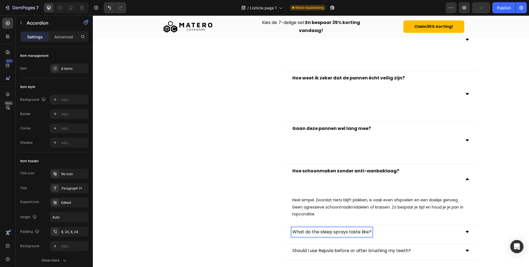
scroll to position [1437, 0]
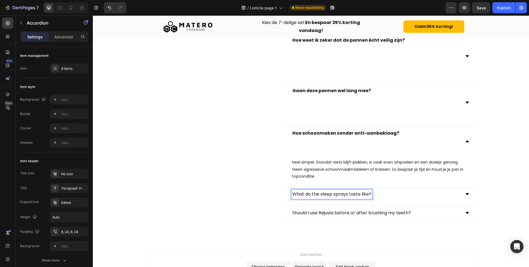
click at [321, 196] on p "What do the sleep sprays taste like?" at bounding box center [331, 194] width 79 height 8
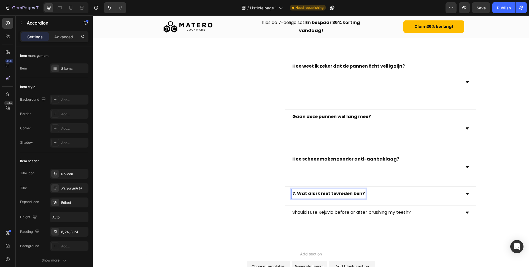
scroll to position [1410, 0]
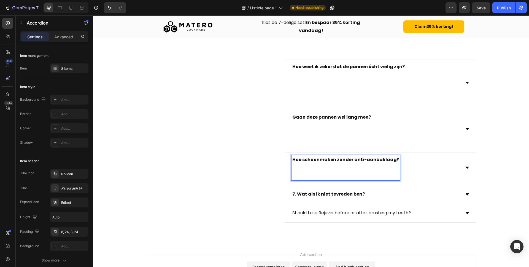
click at [377, 158] on strong "Hoe schoonmaken zonder anti-aanbaklaag?" at bounding box center [345, 159] width 107 height 6
click at [362, 170] on p "Hoe schoonmaken zonder anti-aanbaklaag?" at bounding box center [345, 168] width 107 height 24
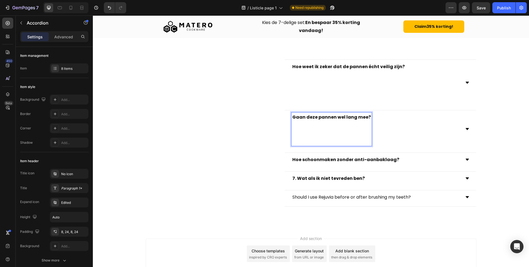
click at [305, 127] on p "Gaan deze pannen wel lang mee?" at bounding box center [331, 129] width 79 height 32
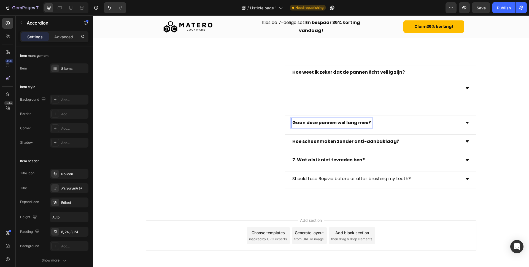
scroll to position [1401, 0]
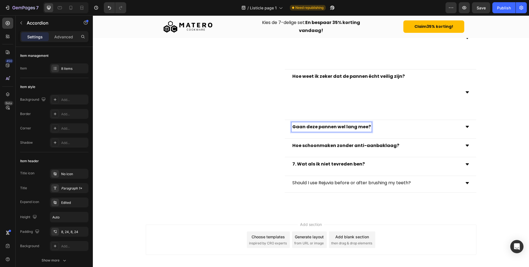
click at [302, 90] on p "Hoe weet ik zeker dat de pannen écht veilig zijn?" at bounding box center [348, 92] width 112 height 40
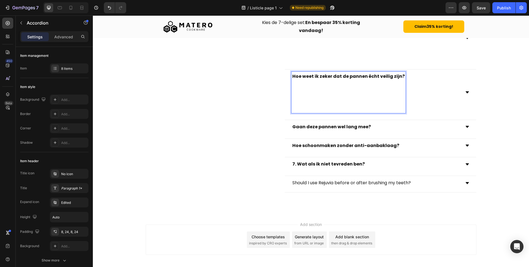
click at [300, 107] on p "Hoe weet ik zeker dat de pannen écht veilig zijn? ⁠⁠⁠⁠⁠⁠⁠" at bounding box center [348, 92] width 112 height 40
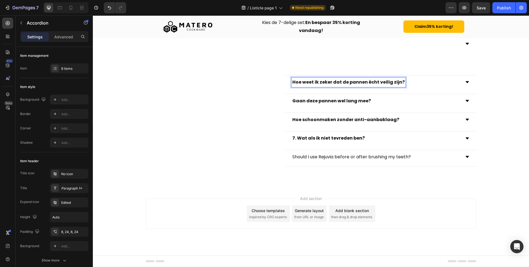
scroll to position [1358, 0]
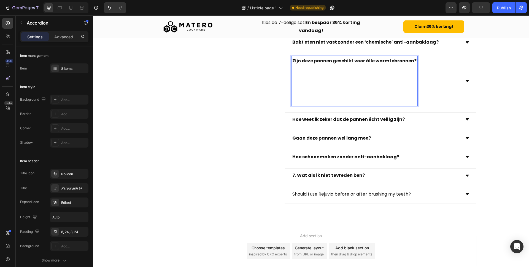
click at [306, 88] on p "Zijn deze pannen geschikt voor álle warmtebronnen?" at bounding box center [354, 81] width 124 height 48
click at [303, 98] on p "Zijn deze pannen geschikt voor álle warmtebronnen? ⁠⁠⁠⁠⁠⁠⁠" at bounding box center [354, 81] width 124 height 48
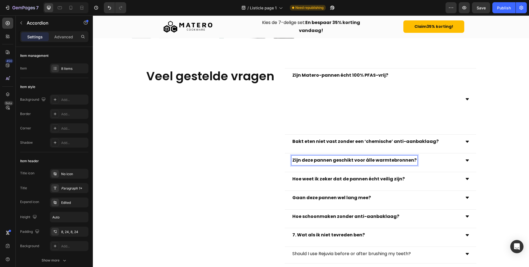
scroll to position [1255, 0]
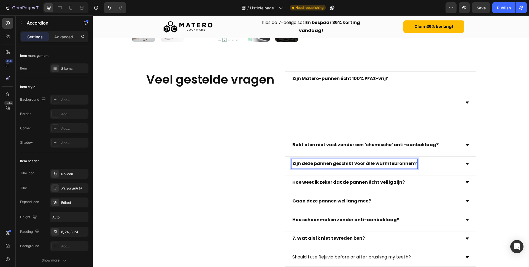
click at [298, 125] on p "Zijn Matero-pannen écht 100% PFAS-vrij?" at bounding box center [340, 103] width 96 height 56
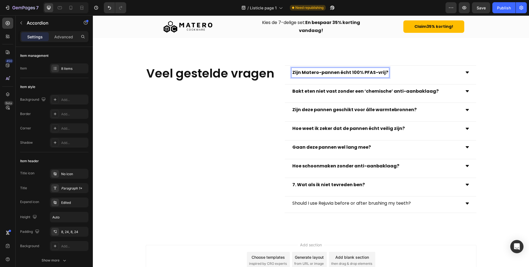
scroll to position [1269, 0]
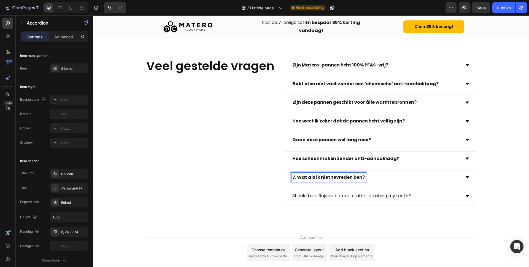
click at [299, 179] on strong "7. Wat als ik niet tevreden ben?" at bounding box center [328, 177] width 72 height 6
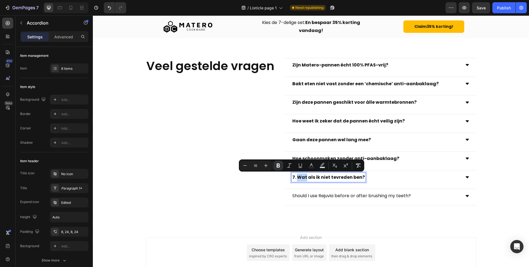
click at [298, 178] on strong "7. Wat als ik niet tevreden ben?" at bounding box center [328, 177] width 72 height 6
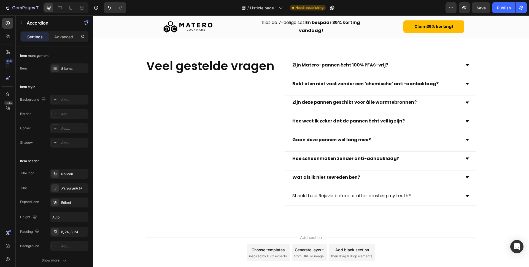
click at [469, 175] on div "Wat als ik niet tevreden ben?" at bounding box center [380, 177] width 191 height 14
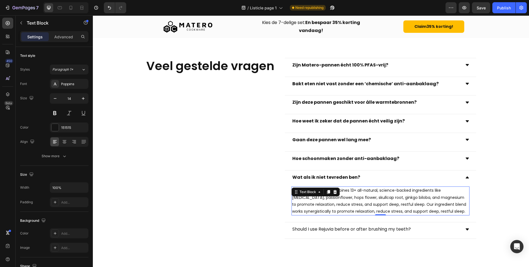
click at [322, 197] on p "Rejuvia Sleep Spray combines 13+ all-natural, science-backed ingredients like […" at bounding box center [380, 201] width 177 height 28
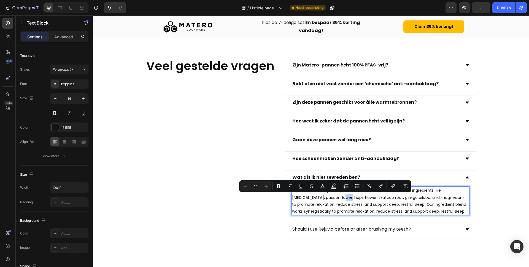
click at [350, 201] on p "Rejuvia Sleep Spray combines 13+ all-natural, science-backed ingredients like […" at bounding box center [380, 201] width 177 height 28
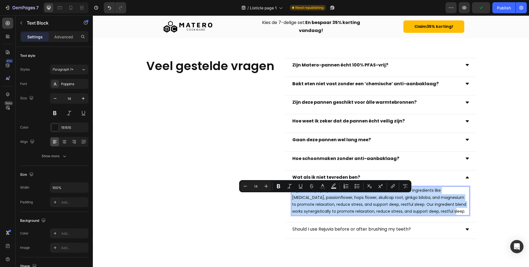
click at [350, 201] on p "Rejuvia Sleep Spray combines 13+ all-natural, science-backed ingredients like […" at bounding box center [380, 201] width 177 height 28
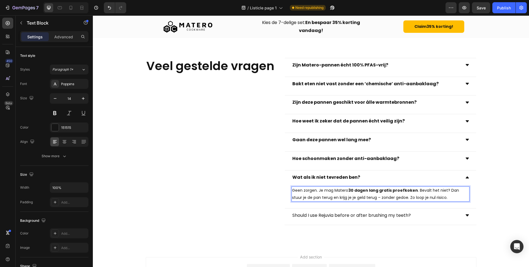
click at [346, 190] on p "Geen zorgen. Je mag Matero 30 dagen lang gratis proefkoken . Bevalt het niet? D…" at bounding box center [380, 194] width 177 height 14
click at [347, 189] on p "Geen zorgen. Je mag Matero 30 dagen lang gratis proefkoken . Bevalt het niet? D…" at bounding box center [380, 194] width 177 height 14
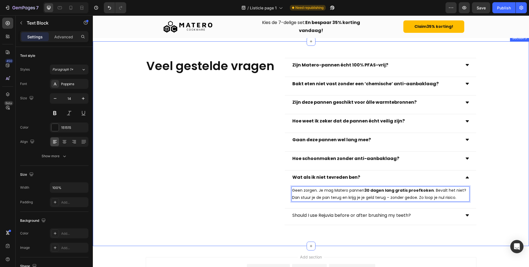
click at [498, 202] on div "Veel gestelde vragen Heading Zijn Matero-pannen écht 100% PFAS-vrij? Bakt eten …" at bounding box center [311, 143] width 436 height 171
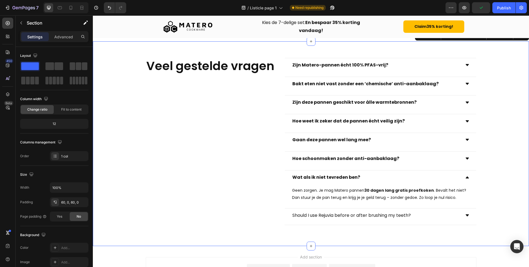
click at [379, 217] on p "Should I use Rejuvia before or after brushing my teeth?" at bounding box center [351, 215] width 119 height 8
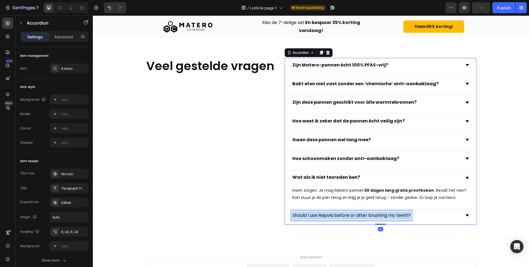
click at [379, 217] on p "Should I use Rejuvia before or after brushing my teeth?" at bounding box center [351, 215] width 119 height 8
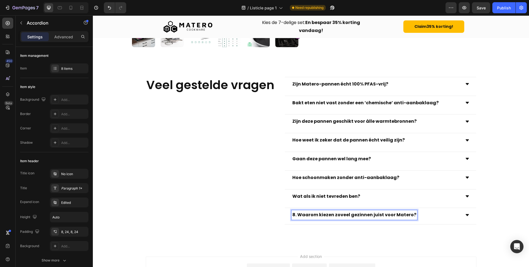
scroll to position [1249, 0]
click at [295, 213] on strong "8. Waarom kiezen zoveel gezinnen juist voor Matero?" at bounding box center [354, 215] width 124 height 6
click at [467, 216] on icon at bounding box center [467, 215] width 4 height 4
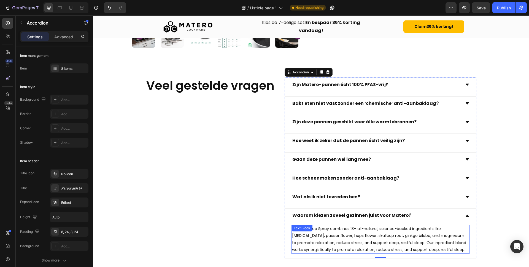
click at [329, 235] on p "Rejuvia Sleep Spray combines 13+ all-natural, science-backed ingredients like […" at bounding box center [380, 239] width 177 height 28
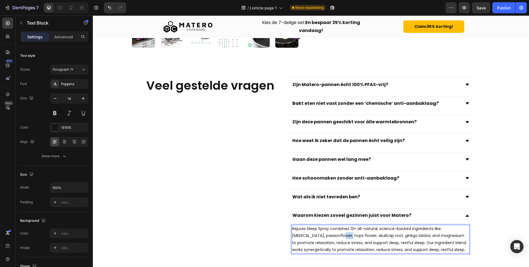
click at [329, 235] on p "Rejuvia Sleep Spray combines 13+ all-natural, science-backed ingredients like […" at bounding box center [380, 239] width 177 height 28
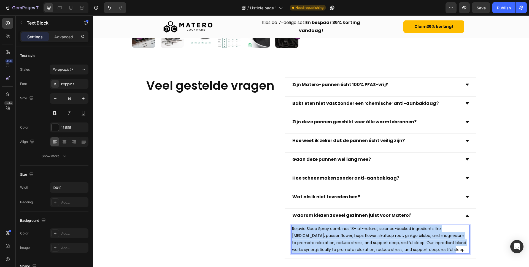
click at [329, 235] on p "Rejuvia Sleep Spray combines 13+ all-natural, science-backed ingredients like […" at bounding box center [380, 239] width 177 height 28
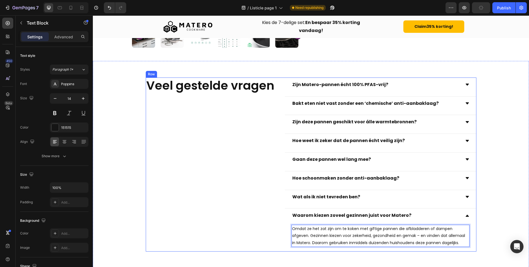
click at [254, 229] on div "Veel gestelde vragen Heading" at bounding box center [214, 164] width 137 height 174
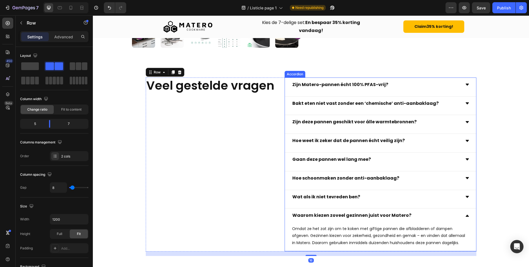
click at [467, 215] on icon at bounding box center [467, 215] width 3 height 2
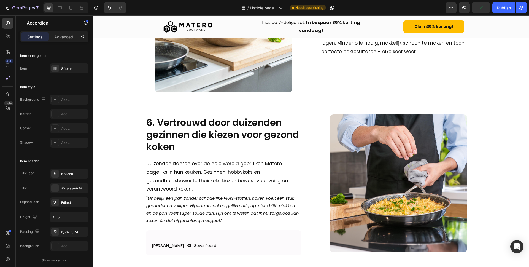
scroll to position [839, 0]
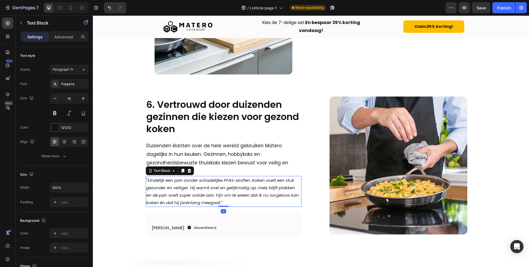
click at [182, 190] on icon "Eindelijk een pan zonder schadelijke PFAS-stoffen. Koken voelt een stuk gezonde…" at bounding box center [222, 191] width 153 height 28
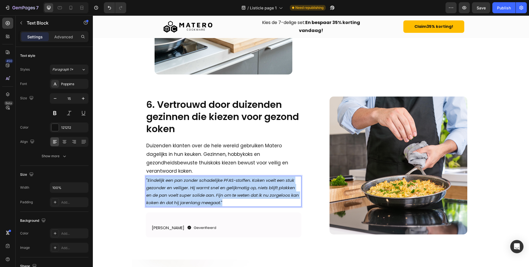
click at [182, 190] on icon "Eindelijk een pan zonder schadelijke PFAS-stoffen. Koken voelt een stuk gezonde…" at bounding box center [222, 191] width 153 height 28
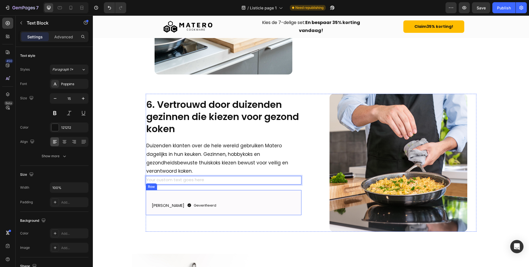
click at [171, 197] on div "[PERSON_NAME] Text Block Geverifieerd Item List Row" at bounding box center [223, 202] width 145 height 14
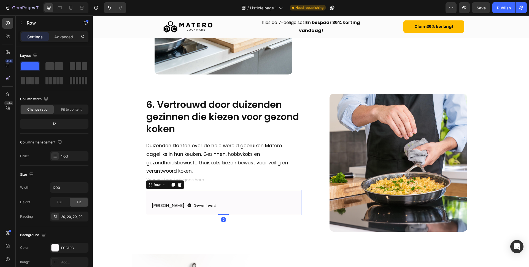
click at [171, 197] on div "[PERSON_NAME] Text Block Geverifieerd Item List Row" at bounding box center [223, 202] width 145 height 14
click at [183, 197] on div "[PERSON_NAME] Text Block Geverifieerd Item List Row" at bounding box center [223, 202] width 145 height 14
click at [207, 202] on div "[PERSON_NAME] Text Block Geverifieerd Item List Row" at bounding box center [223, 205] width 145 height 9
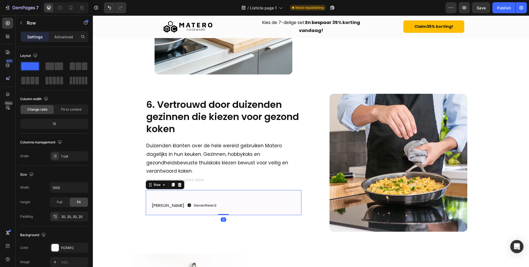
click at [211, 196] on div "[PERSON_NAME] Text Block Geverifieerd Item List Row" at bounding box center [223, 202] width 145 height 14
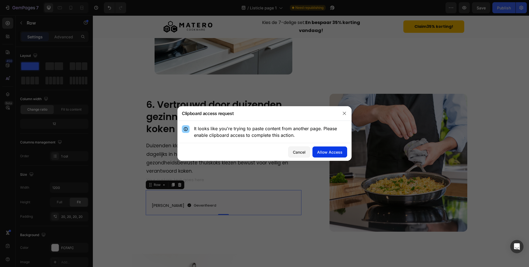
click at [323, 153] on div "Allow Access" at bounding box center [329, 152] width 25 height 6
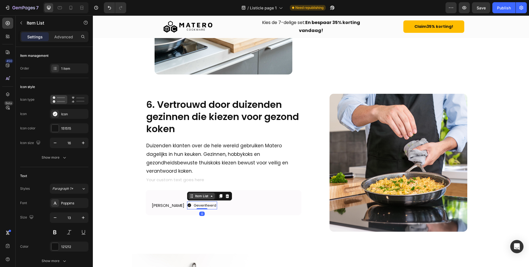
click at [189, 195] on div "Item List" at bounding box center [202, 196] width 26 height 7
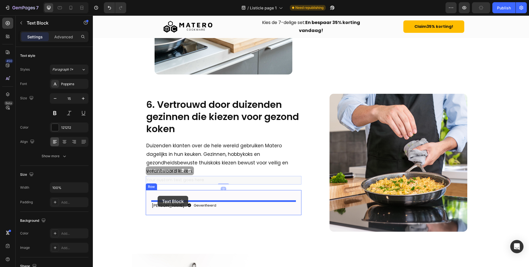
drag, startPoint x: 159, startPoint y: 179, endPoint x: 158, endPoint y: 196, distance: 16.9
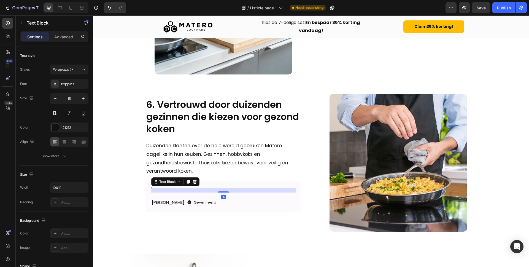
click at [179, 192] on div "16" at bounding box center [223, 190] width 145 height 4
click at [183, 192] on div "16" at bounding box center [223, 190] width 145 height 4
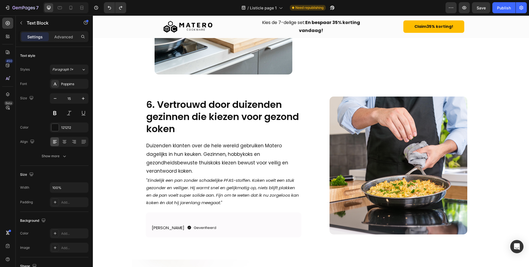
click at [233, 185] on icon "Eindelijk een pan zonder schadelijke PFAS-stoffen. Koken voelt een stuk gezonde…" at bounding box center [222, 191] width 153 height 28
click at [210, 173] on p "Duizenden klanten over de hele wereld gebruiken Matero dagelijks in hun keuken.…" at bounding box center [223, 158] width 155 height 34
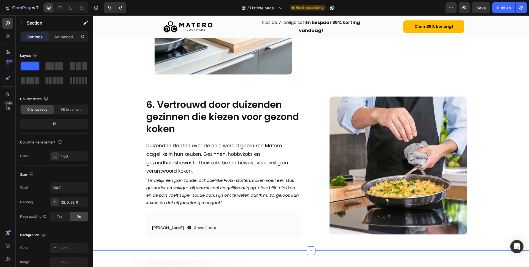
click at [236, 205] on p "" Eindelijk een pan zonder schadelijke PFAS-stoffen. Koken voelt een stuk gezon…" at bounding box center [223, 191] width 155 height 30
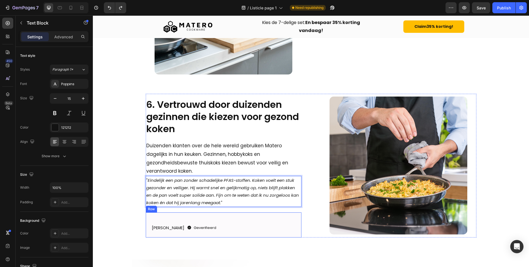
drag, startPoint x: 236, startPoint y: 205, endPoint x: 209, endPoint y: 221, distance: 31.8
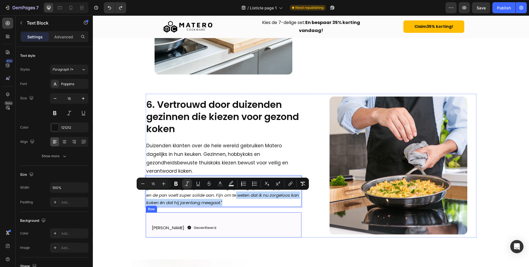
drag, startPoint x: 236, startPoint y: 195, endPoint x: 235, endPoint y: 217, distance: 21.8
click at [235, 217] on div "6. Vertrouwd door duizenden gezinnen die kiezen voor gezond koken Heading Duize…" at bounding box center [224, 166] width 156 height 144
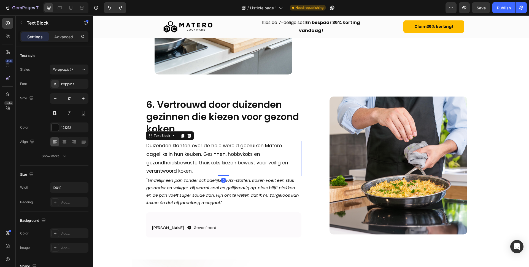
click at [148, 174] on p "Duizenden klanten over de hele wereld gebruiken Matero dagelijks in hun keuken.…" at bounding box center [223, 158] width 155 height 34
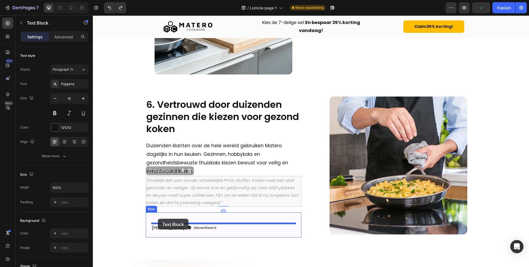
drag, startPoint x: 149, startPoint y: 178, endPoint x: 158, endPoint y: 220, distance: 42.8
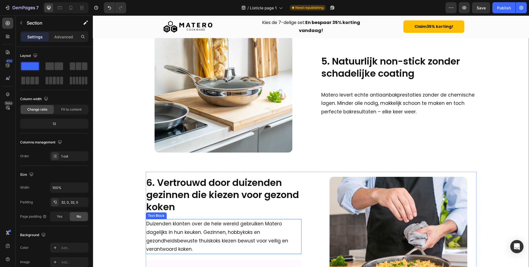
scroll to position [708, 0]
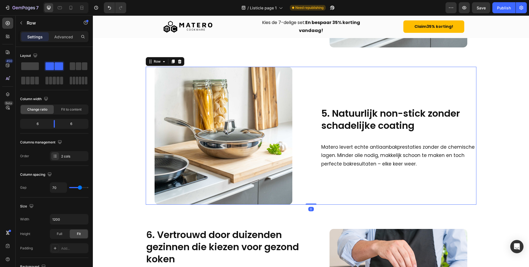
click at [381, 183] on div "5. Natuurlijk non-stick zonder schadelijke coating Heading Matero levert echte …" at bounding box center [399, 136] width 156 height 138
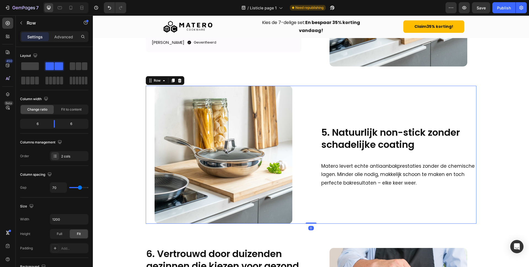
scroll to position [656, 0]
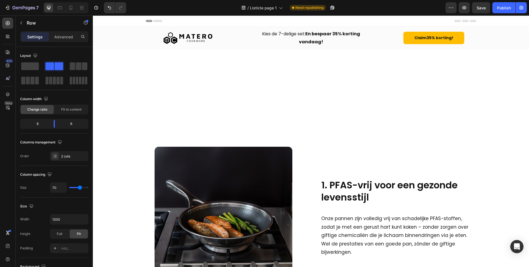
scroll to position [648, 0]
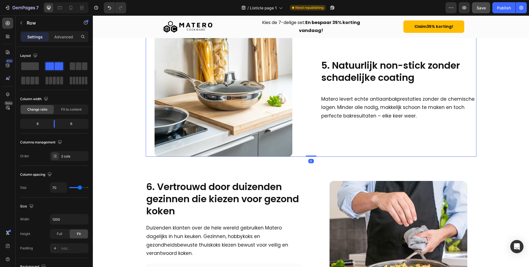
click at [480, 8] on span "Save" at bounding box center [481, 8] width 9 height 5
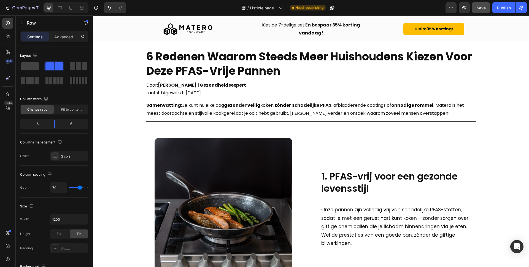
scroll to position [0, 0]
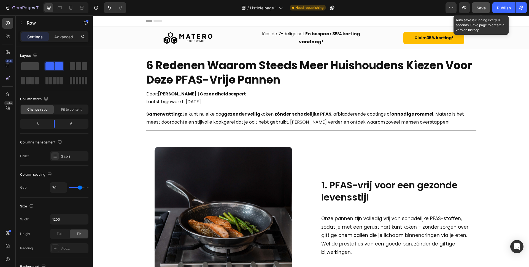
click at [482, 9] on span "Save" at bounding box center [481, 8] width 9 height 5
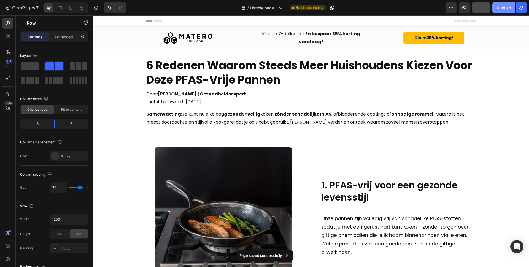
click at [506, 10] on div "Publish" at bounding box center [504, 8] width 14 height 6
click at [519, 5] on icon "button" at bounding box center [522, 8] width 6 height 6
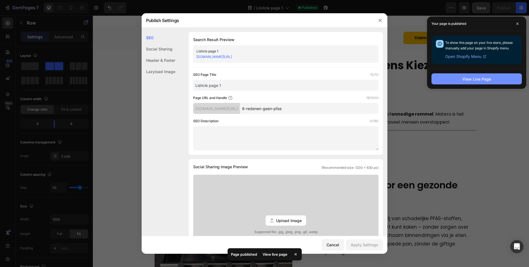
click at [467, 79] on div "View Live Page" at bounding box center [477, 79] width 29 height 6
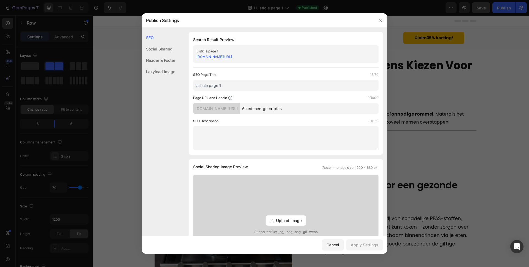
scroll to position [15, 0]
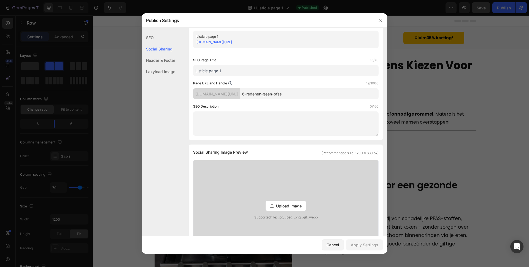
drag, startPoint x: 305, startPoint y: 39, endPoint x: 207, endPoint y: 42, distance: 98.5
click at [209, 41] on div "materocookware.myshopify.com/pages/6-redenen-geen-pfas" at bounding box center [282, 42] width 170 height 6
drag, startPoint x: 196, startPoint y: 41, endPoint x: 312, endPoint y: 50, distance: 116.9
click at [312, 50] on div "Search Result Preview Listicle page 1 materocookware.myshopify.com/pages/6-rede…" at bounding box center [286, 78] width 194 height 123
copy link "materocookware.myshopify.com/pages/6-redenen-geen-pfas"
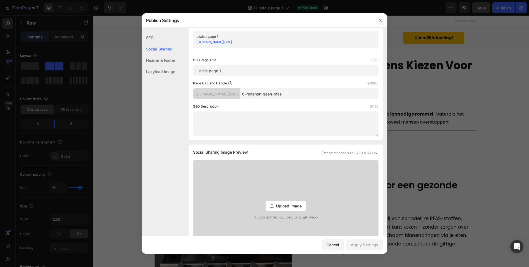
click at [380, 22] on icon "button" at bounding box center [380, 20] width 4 height 4
